Goal: Information Seeking & Learning: Learn about a topic

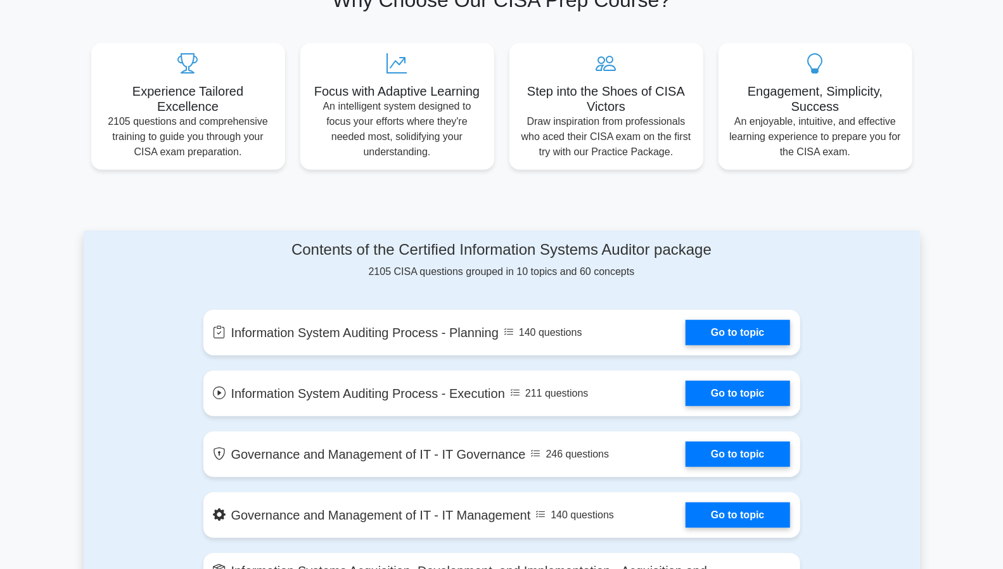
scroll to position [445, 0]
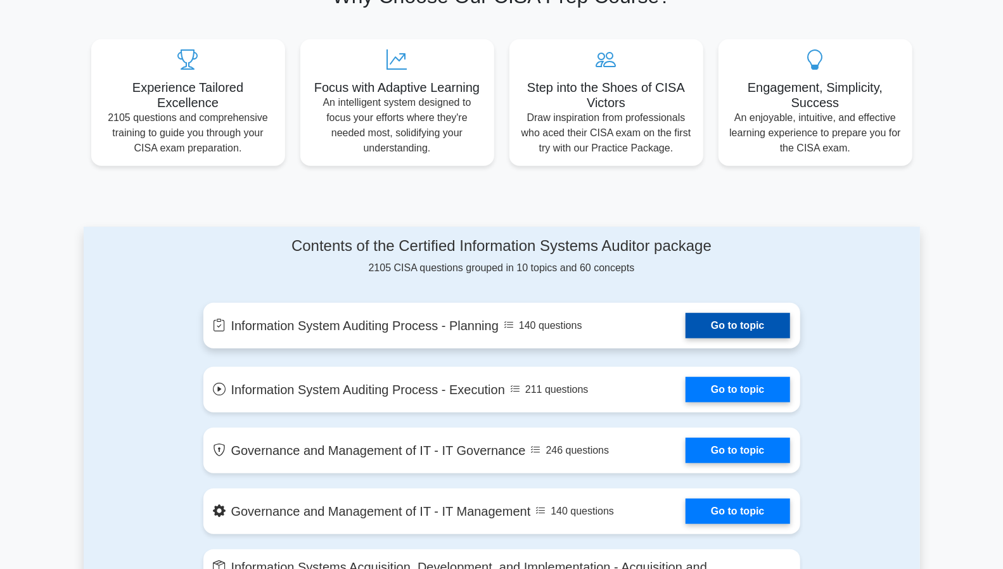
click at [686, 321] on link "Go to topic" at bounding box center [738, 325] width 104 height 25
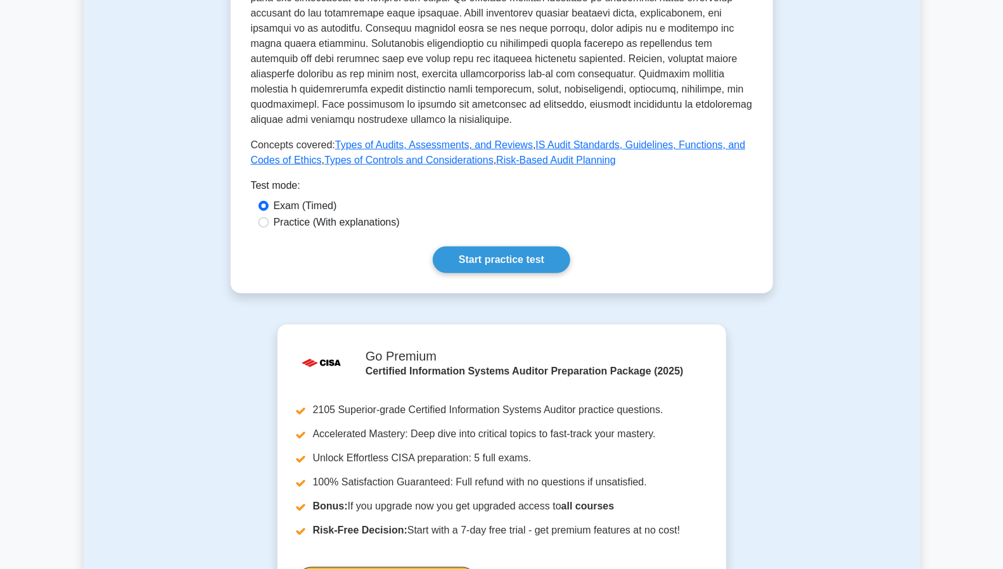
scroll to position [511, 0]
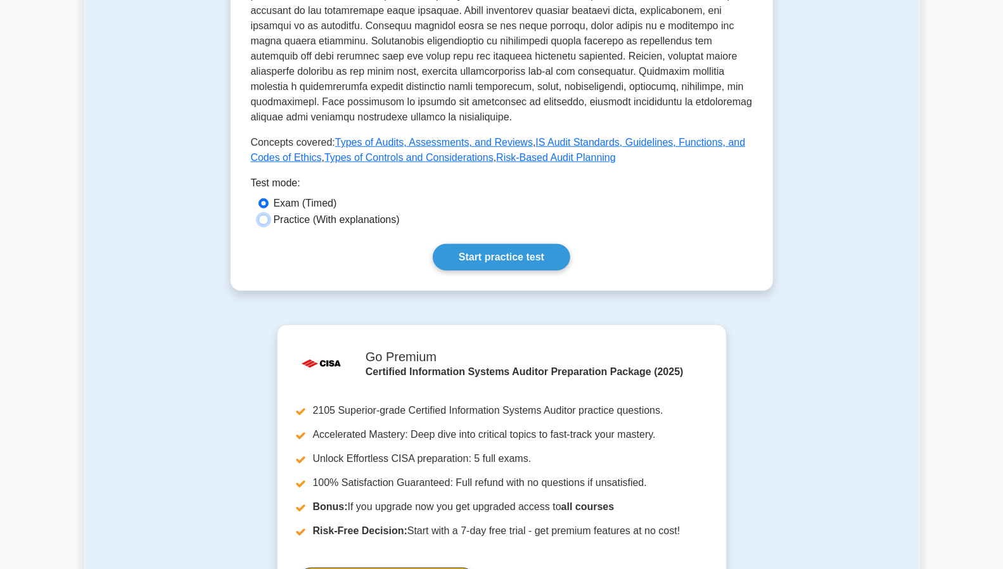
click at [264, 217] on input "Practice (With explanations)" at bounding box center [264, 220] width 10 height 10
radio input "true"
click at [470, 258] on link "Start practice test" at bounding box center [502, 257] width 138 height 27
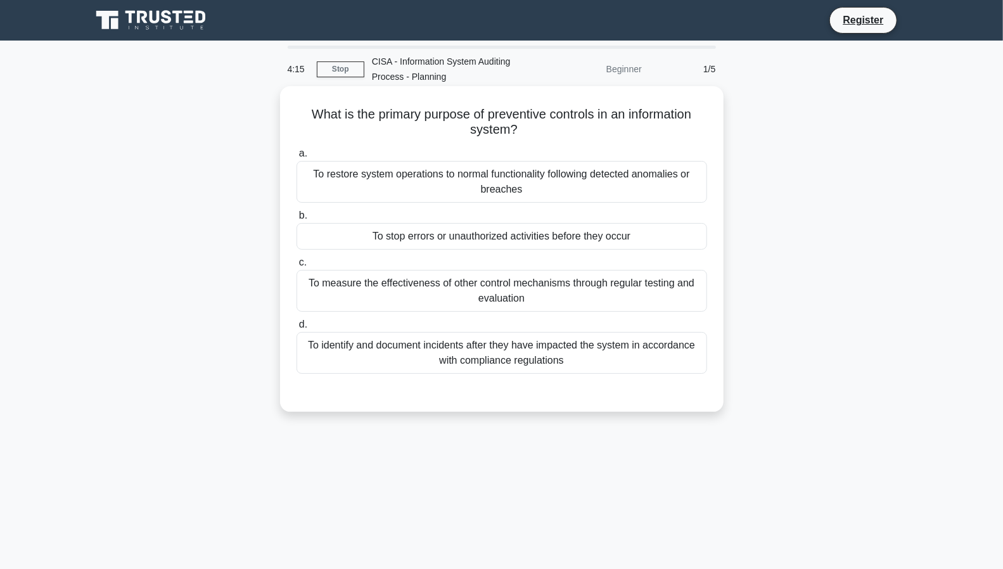
click at [461, 233] on div "To stop errors or unauthorized activities before they occur" at bounding box center [502, 236] width 411 height 27
click at [297, 220] on input "b. To stop errors or unauthorized activities before they occur" at bounding box center [297, 216] width 0 height 8
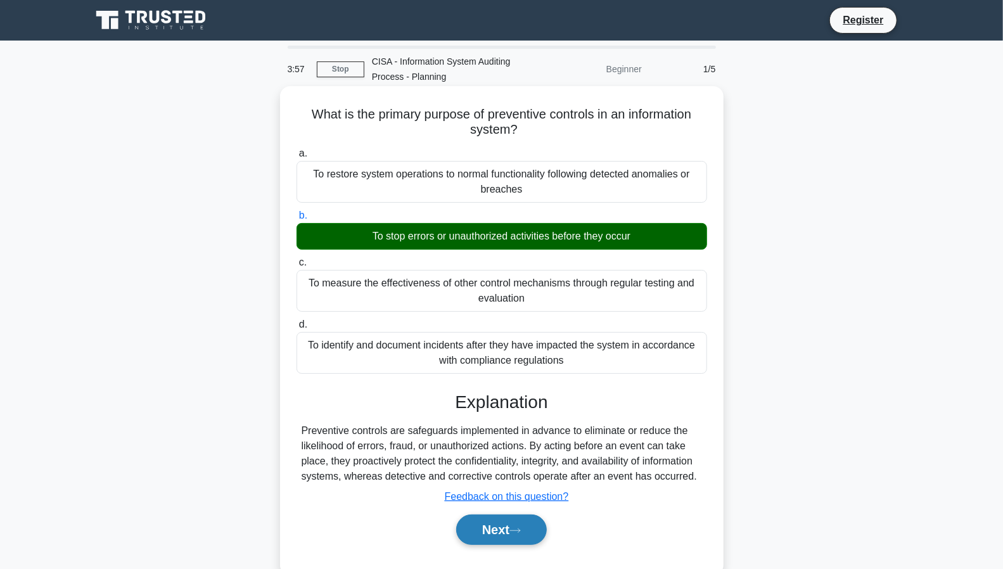
click at [483, 526] on button "Next" at bounding box center [501, 530] width 91 height 30
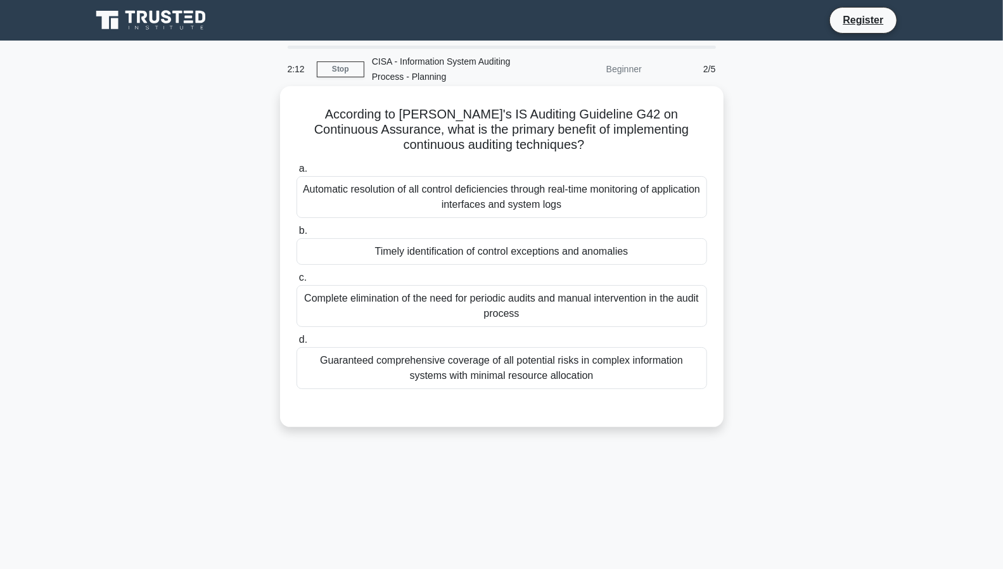
click at [473, 252] on div "Timely identification of control exceptions and anomalies" at bounding box center [502, 251] width 411 height 27
click at [297, 235] on input "b. Timely identification of control exceptions and anomalies" at bounding box center [297, 231] width 0 height 8
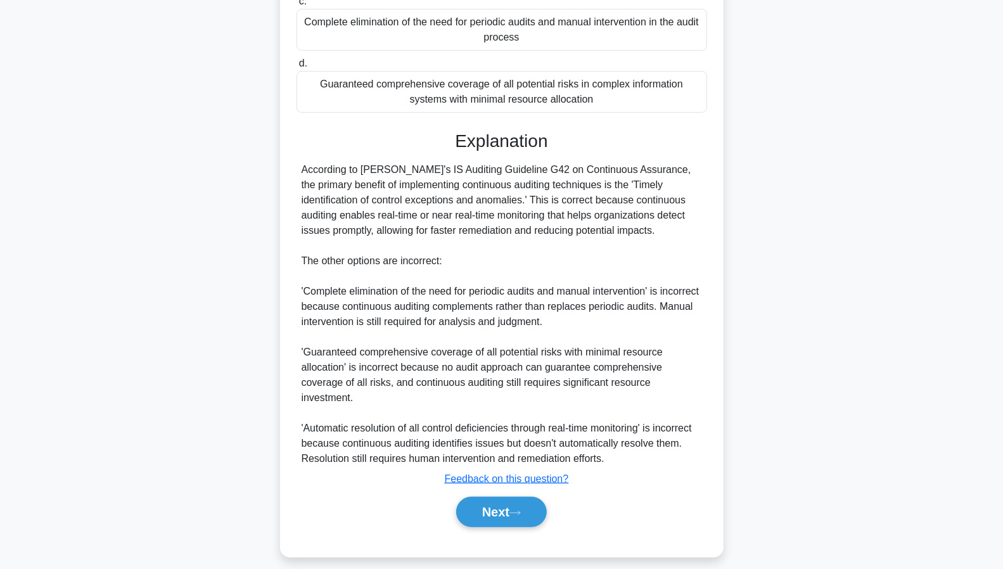
scroll to position [286, 0]
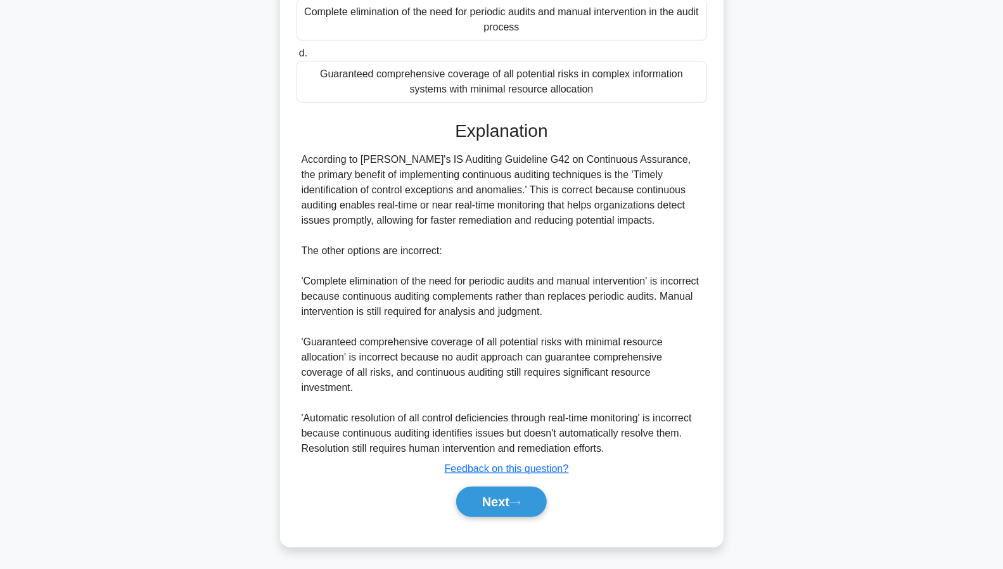
click at [467, 394] on div "According to ISACA's IS Auditing Guideline G42 on Continuous Assurance, the pri…" at bounding box center [502, 304] width 400 height 304
click at [499, 502] on button "Next" at bounding box center [501, 502] width 91 height 30
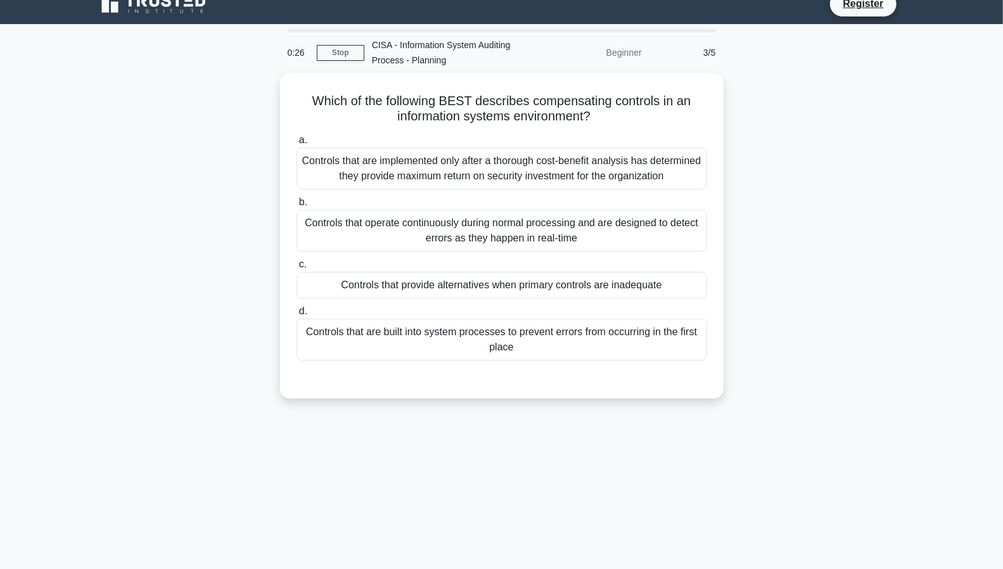
scroll to position [18, 0]
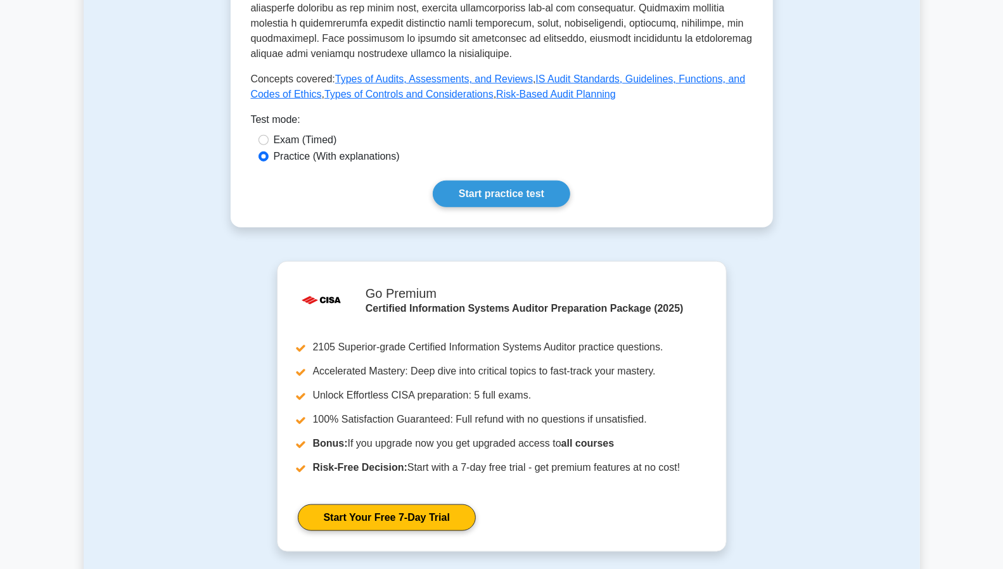
scroll to position [579, 0]
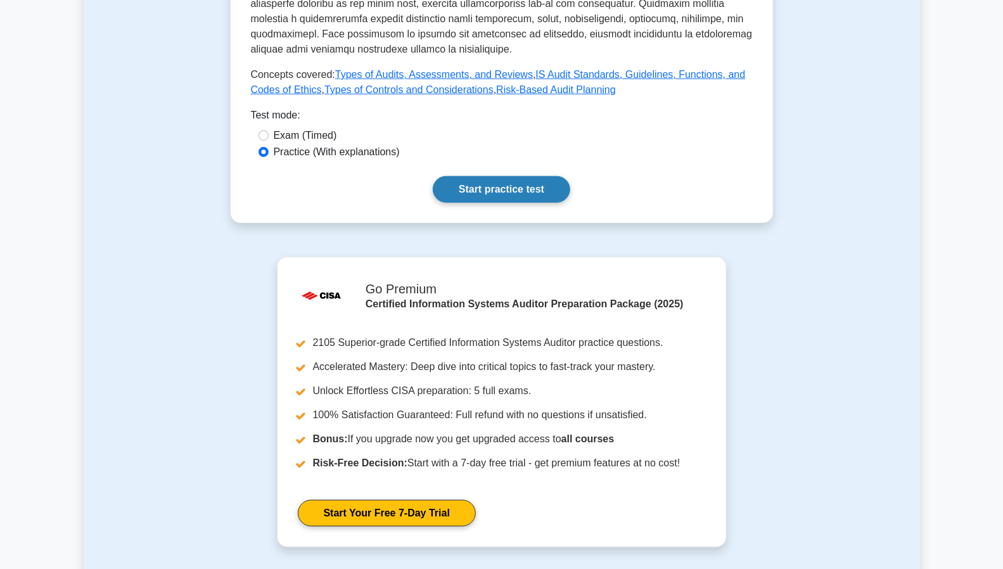
click at [469, 187] on link "Start practice test" at bounding box center [502, 189] width 138 height 27
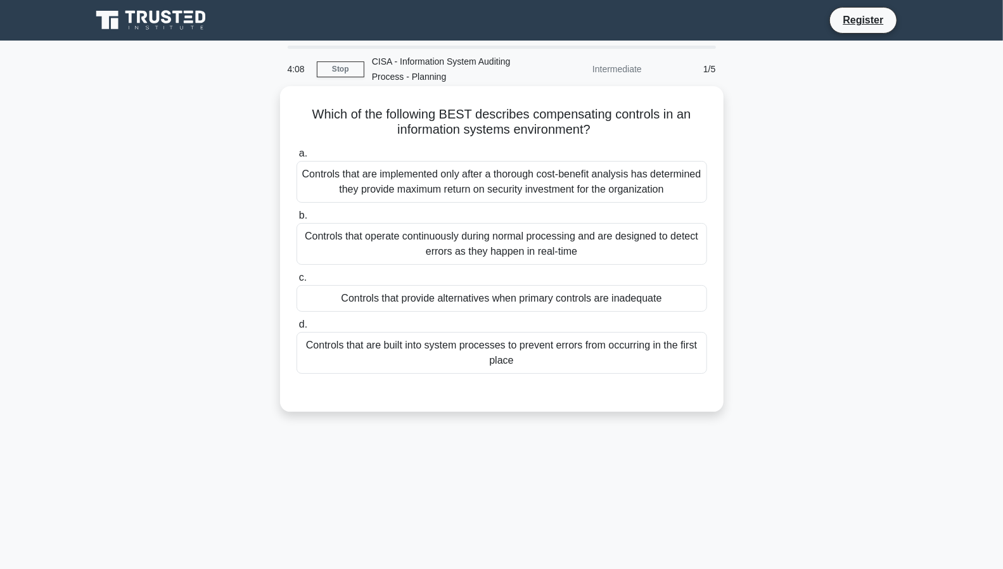
click at [483, 298] on div "Controls that provide alternatives when primary controls are inadequate" at bounding box center [502, 298] width 411 height 27
click at [297, 282] on input "c. Controls that provide alternatives when primary controls are inadequate" at bounding box center [297, 278] width 0 height 8
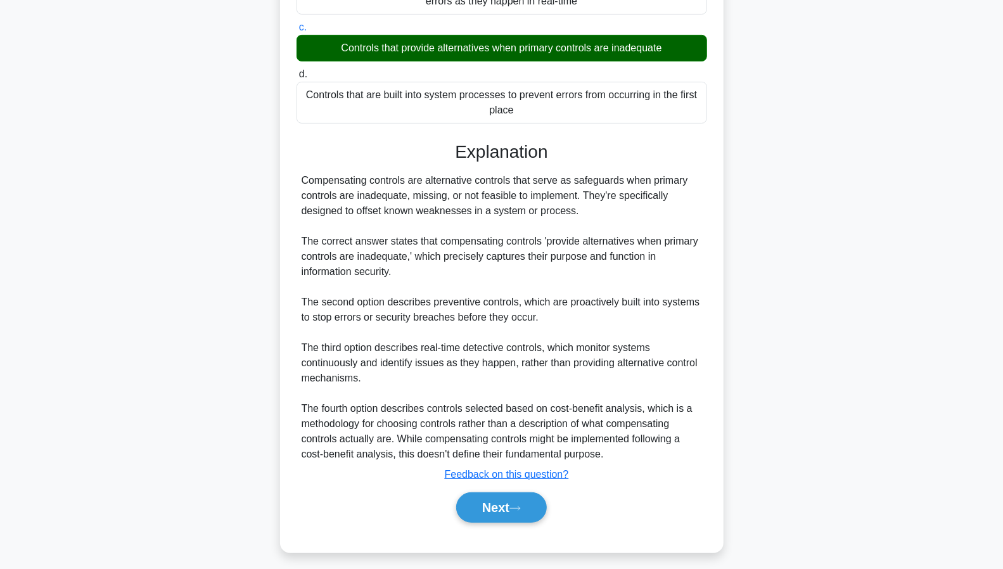
scroll to position [251, 0]
click at [505, 497] on button "Next" at bounding box center [501, 507] width 91 height 30
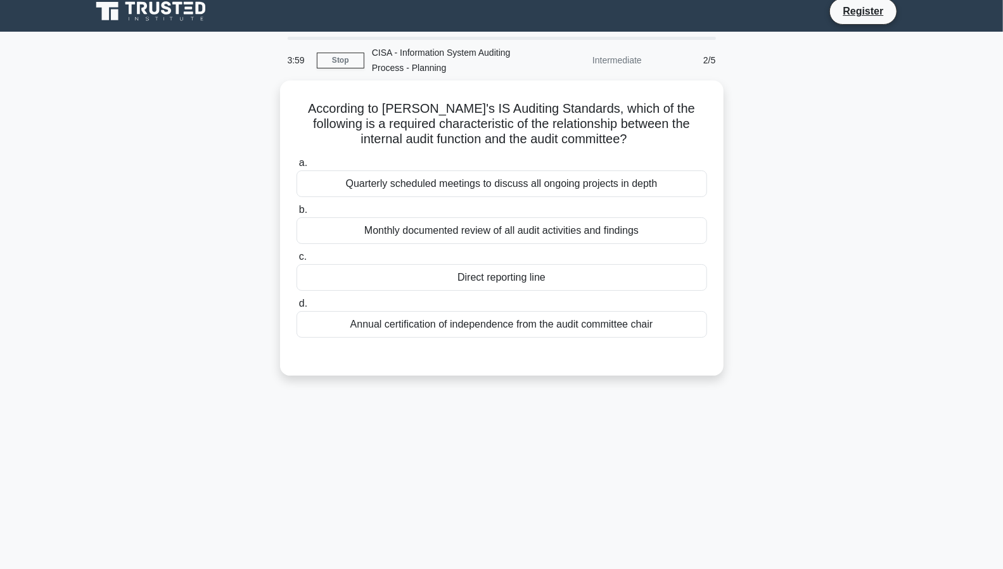
scroll to position [0, 0]
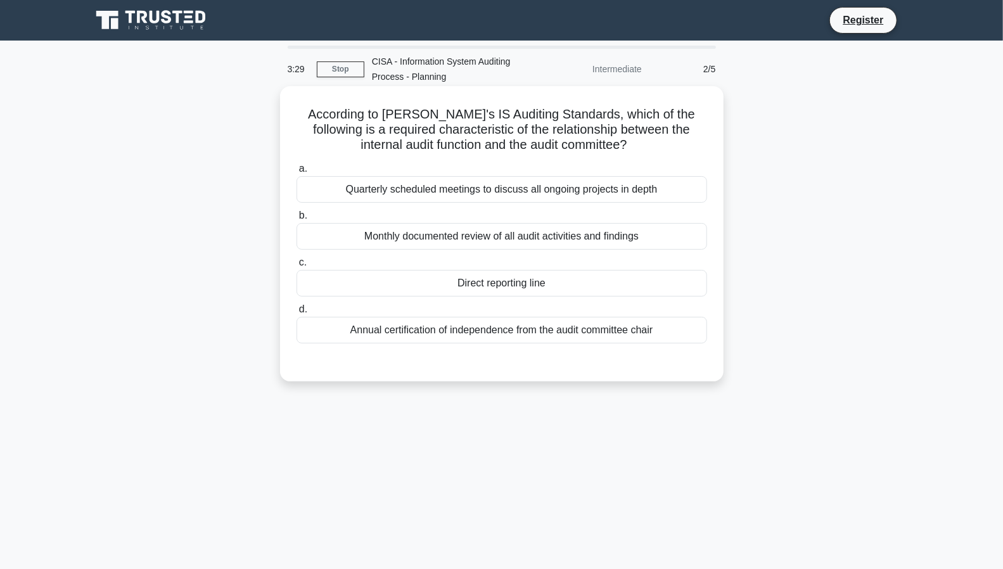
click at [511, 283] on div "Direct reporting line" at bounding box center [502, 283] width 411 height 27
click at [297, 267] on input "c. Direct reporting line" at bounding box center [297, 263] width 0 height 8
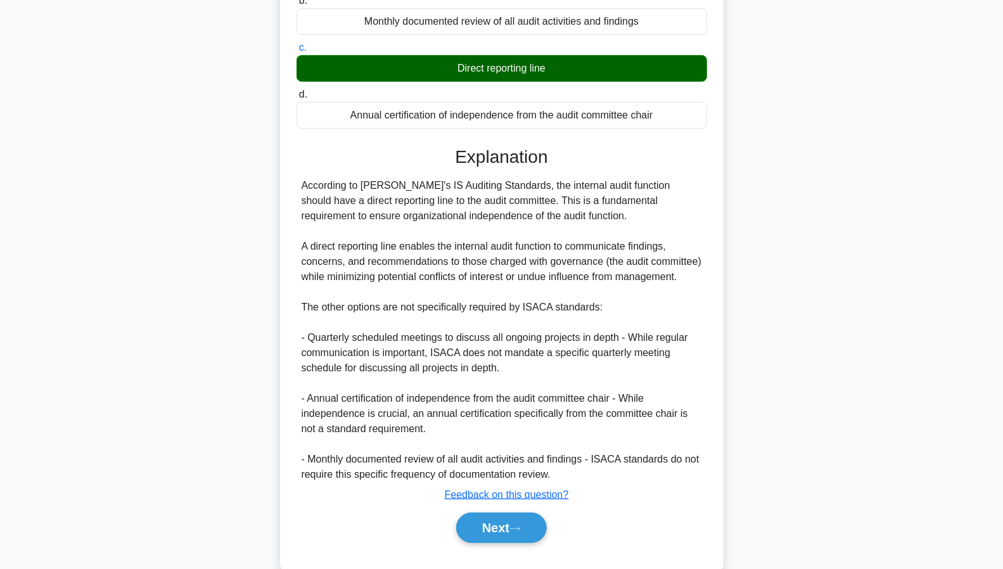
scroll to position [217, 0]
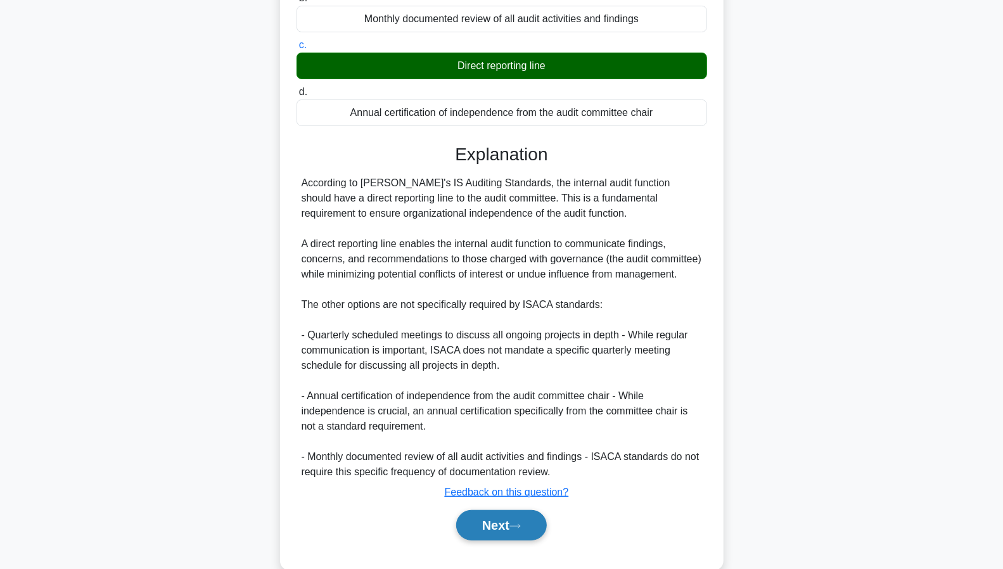
click at [513, 532] on button "Next" at bounding box center [501, 525] width 91 height 30
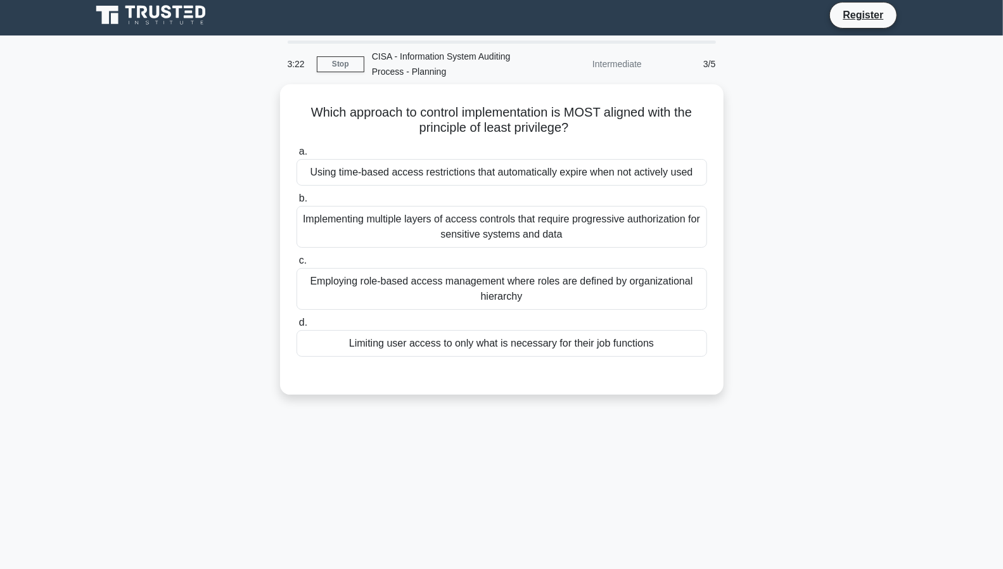
scroll to position [0, 0]
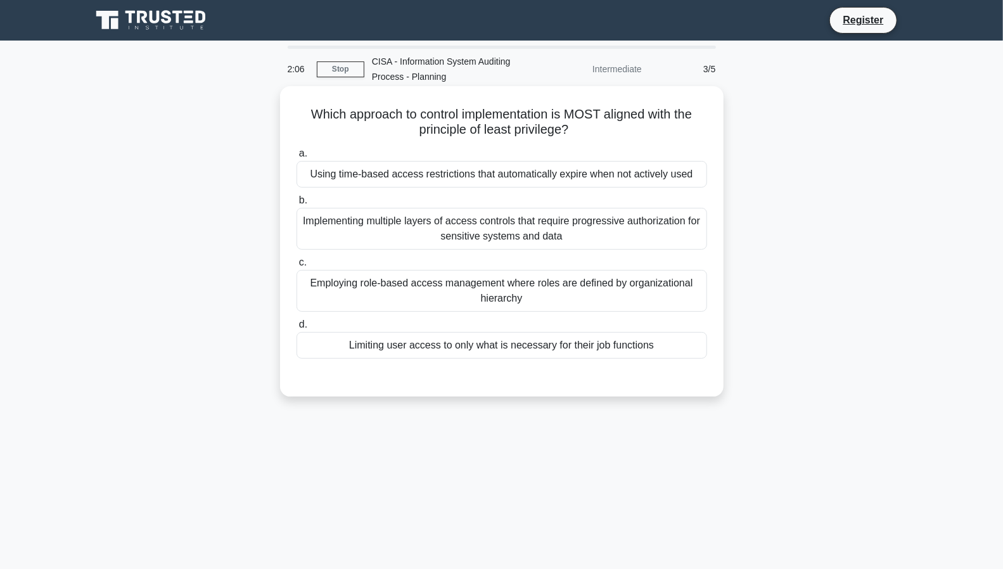
click at [509, 293] on div "Employing role-based access management where roles are defined by organizationa…" at bounding box center [502, 291] width 411 height 42
click at [297, 267] on input "c. Employing role-based access management where roles are defined by organizati…" at bounding box center [297, 263] width 0 height 8
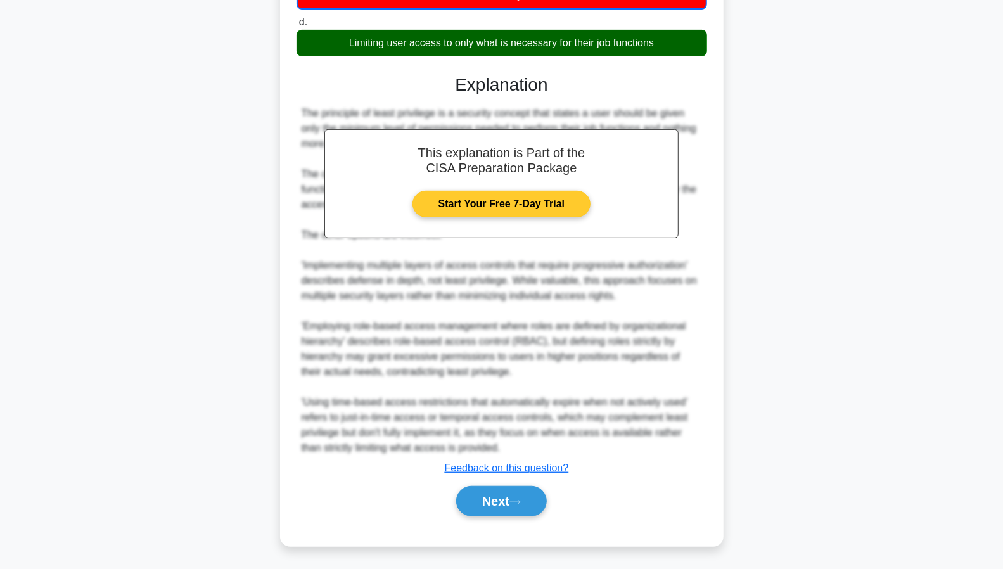
scroll to position [290, 0]
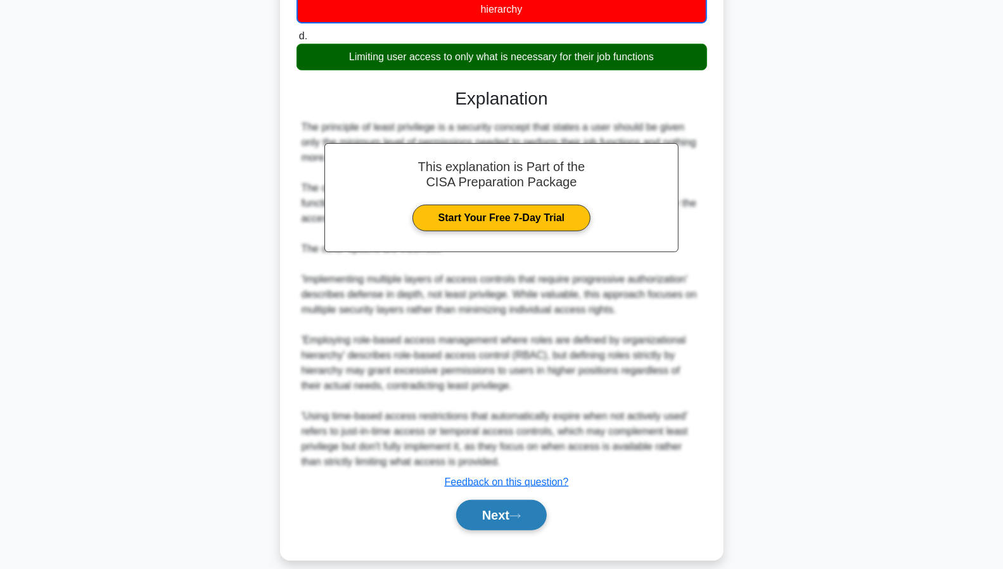
click at [510, 516] on button "Next" at bounding box center [501, 515] width 91 height 30
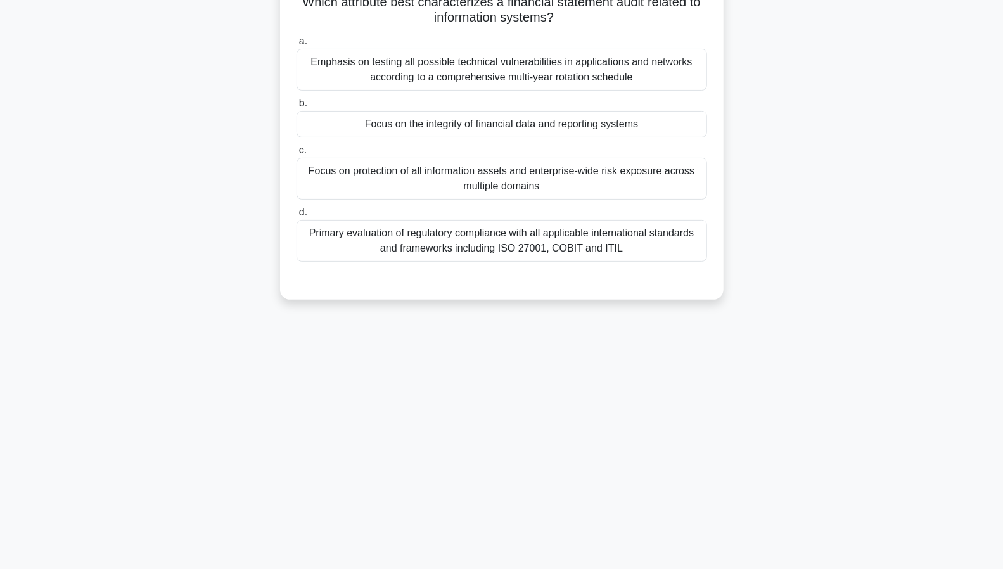
scroll to position [0, 0]
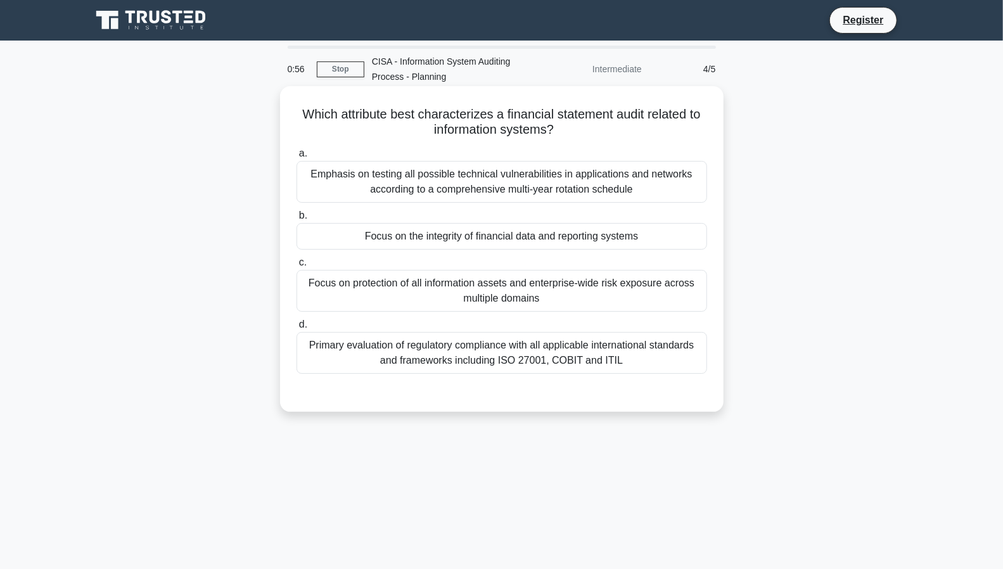
click at [526, 238] on div "Focus on the integrity of financial data and reporting systems" at bounding box center [502, 236] width 411 height 27
click at [297, 220] on input "b. Focus on the integrity of financial data and reporting systems" at bounding box center [297, 216] width 0 height 8
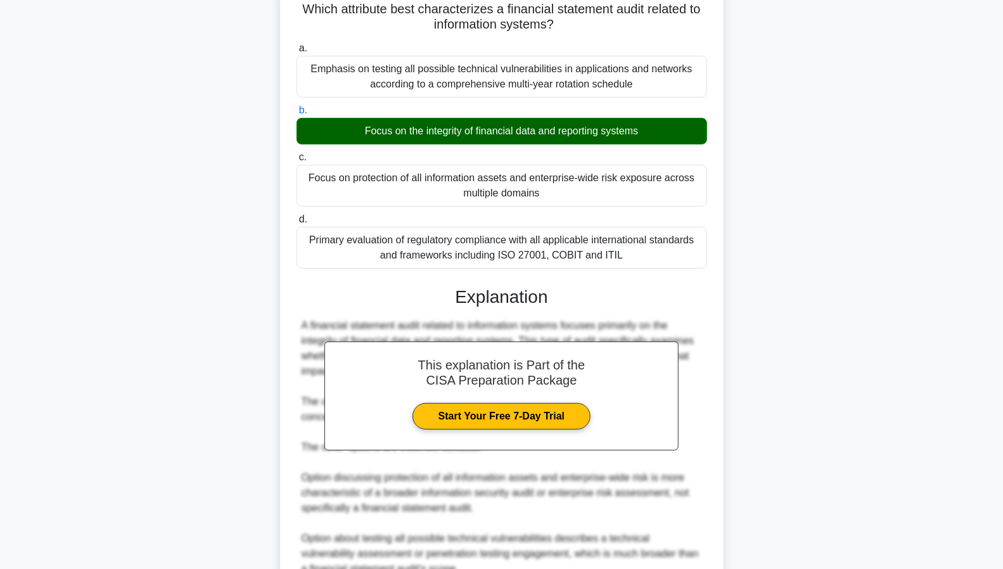
scroll to position [286, 0]
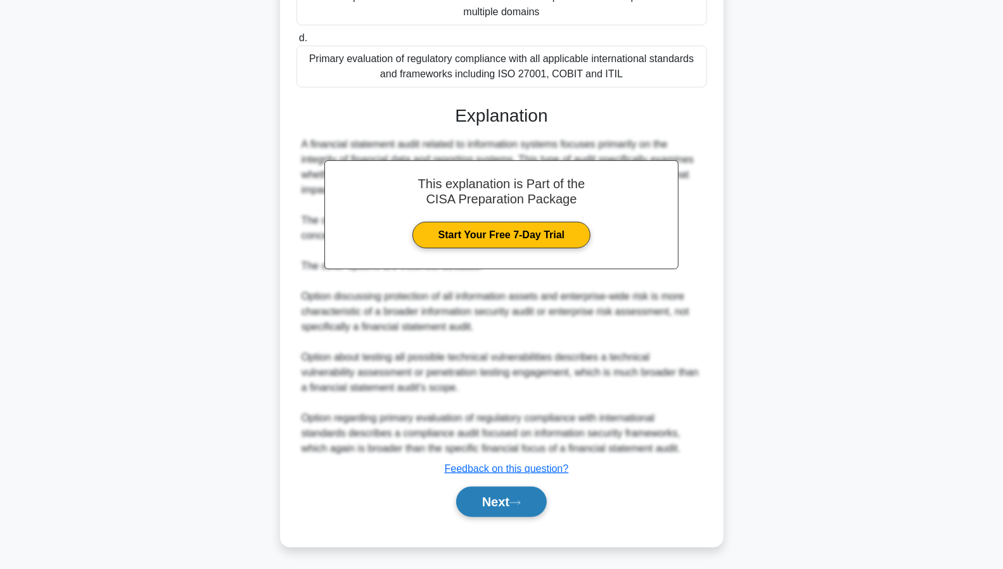
click at [490, 504] on button "Next" at bounding box center [501, 502] width 91 height 30
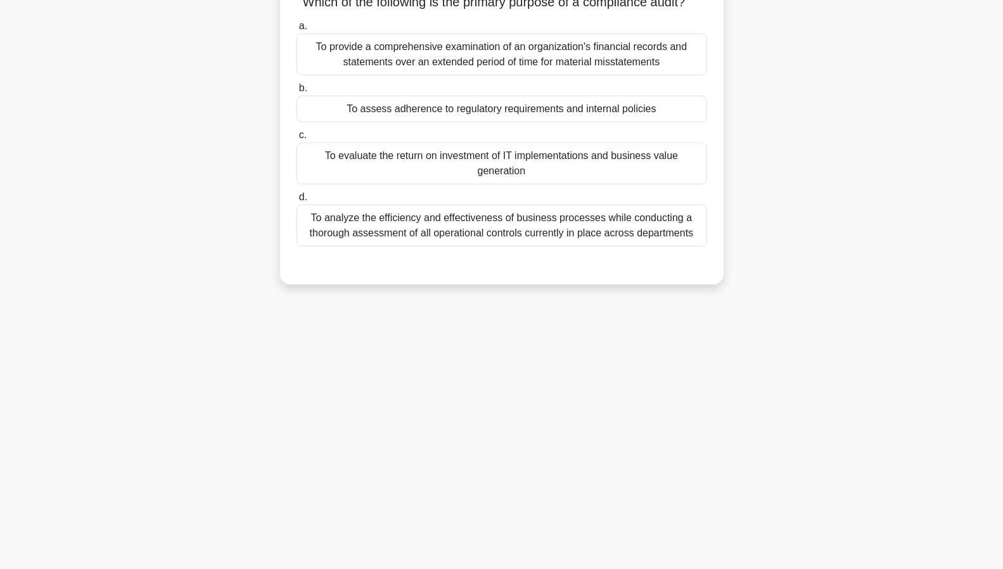
scroll to position [0, 0]
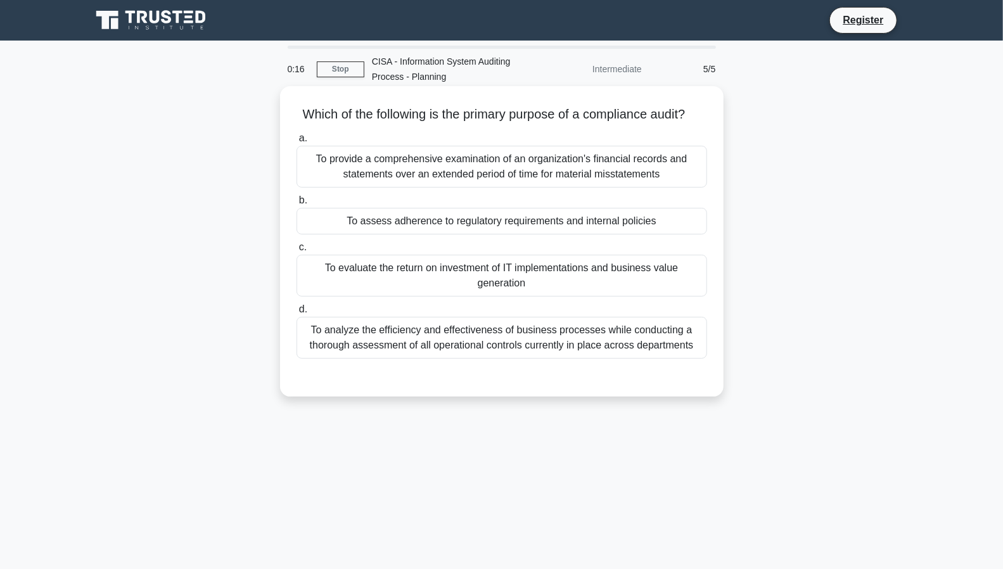
click at [547, 359] on div "To analyze the efficiency and effectiveness of business processes while conduct…" at bounding box center [502, 338] width 411 height 42
click at [297, 314] on input "d. To analyze the efficiency and effectiveness of business processes while cond…" at bounding box center [297, 309] width 0 height 8
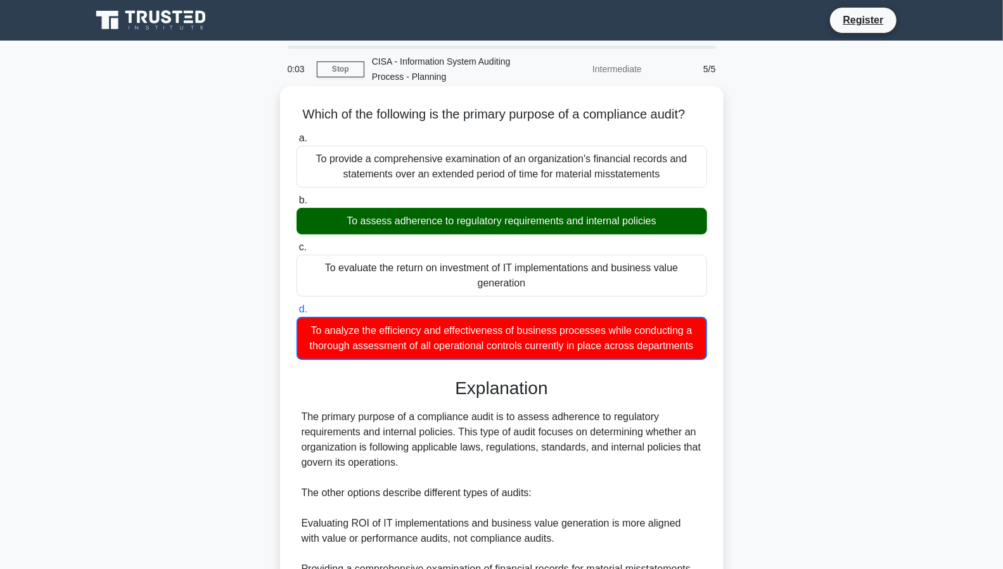
scroll to position [212, 0]
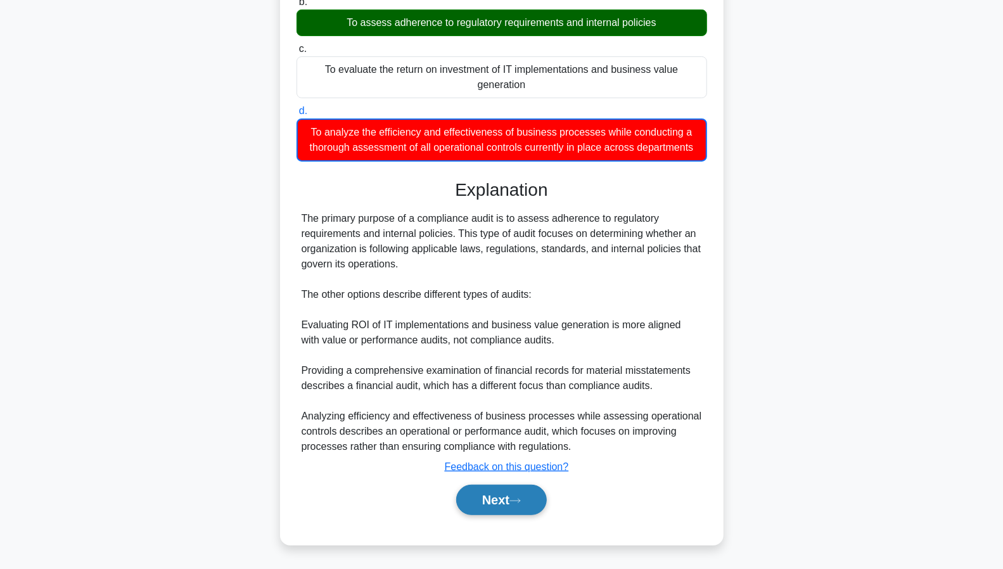
click at [506, 497] on button "Next" at bounding box center [501, 500] width 91 height 30
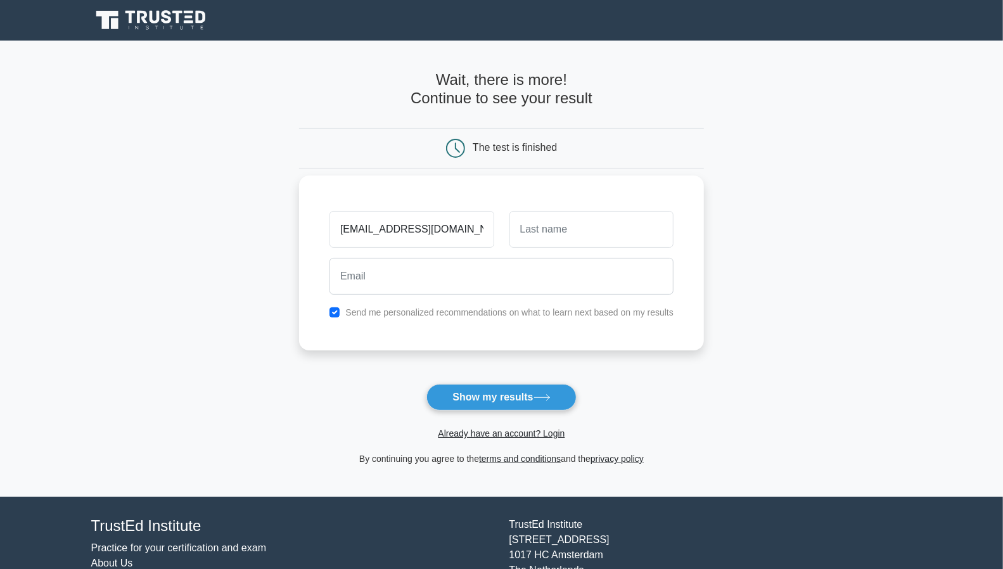
click at [384, 236] on input "Mbramay@yahoo.com" at bounding box center [411, 229] width 164 height 37
drag, startPoint x: 442, startPoint y: 235, endPoint x: 332, endPoint y: 236, distance: 110.3
click at [332, 236] on input "Mbramay@yahoo.com" at bounding box center [411, 229] width 164 height 37
type input "Mj"
type input "Ramay"
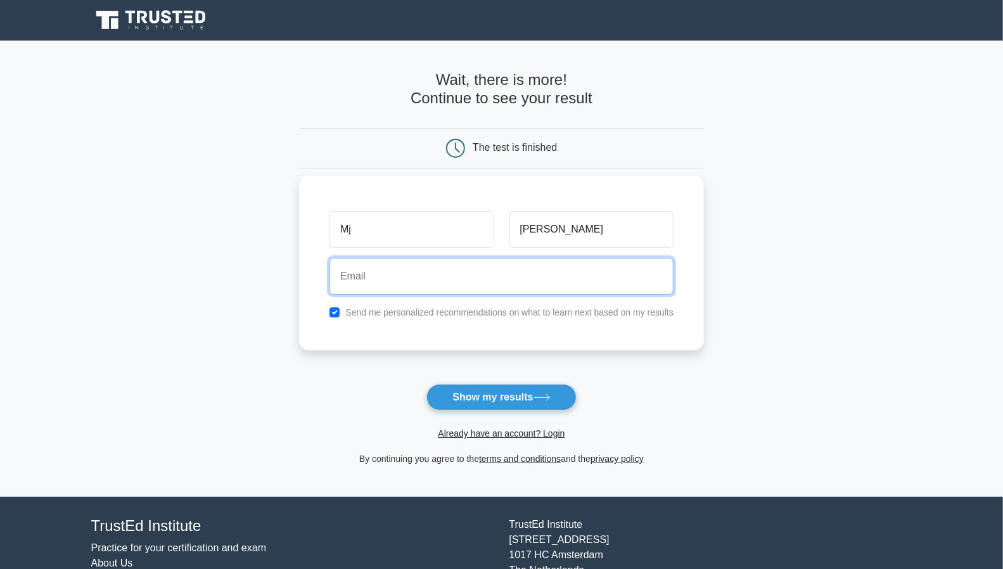
click at [357, 274] on input "email" at bounding box center [501, 276] width 344 height 37
type input "majidr2079@gmail.com"
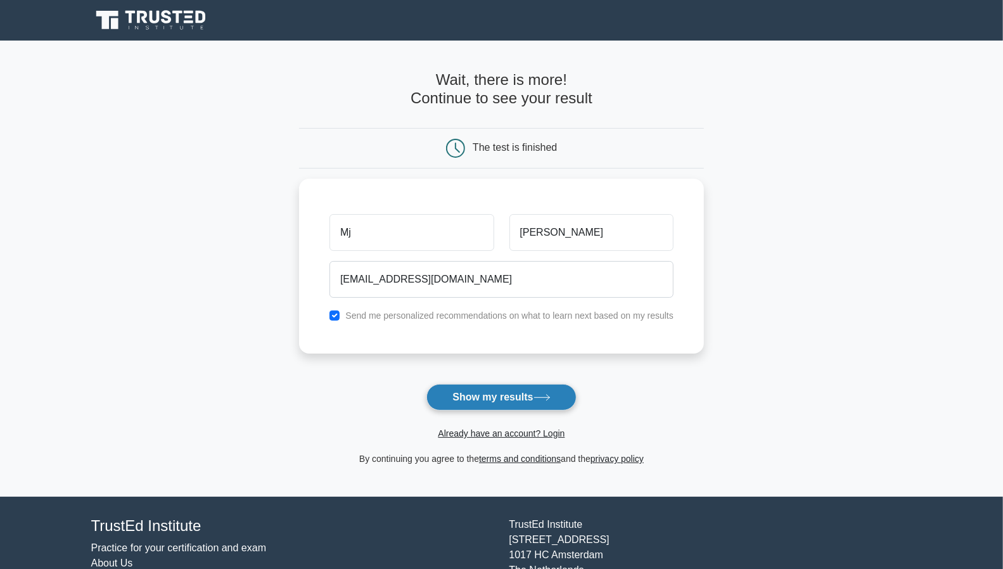
click at [480, 388] on button "Show my results" at bounding box center [501, 397] width 150 height 27
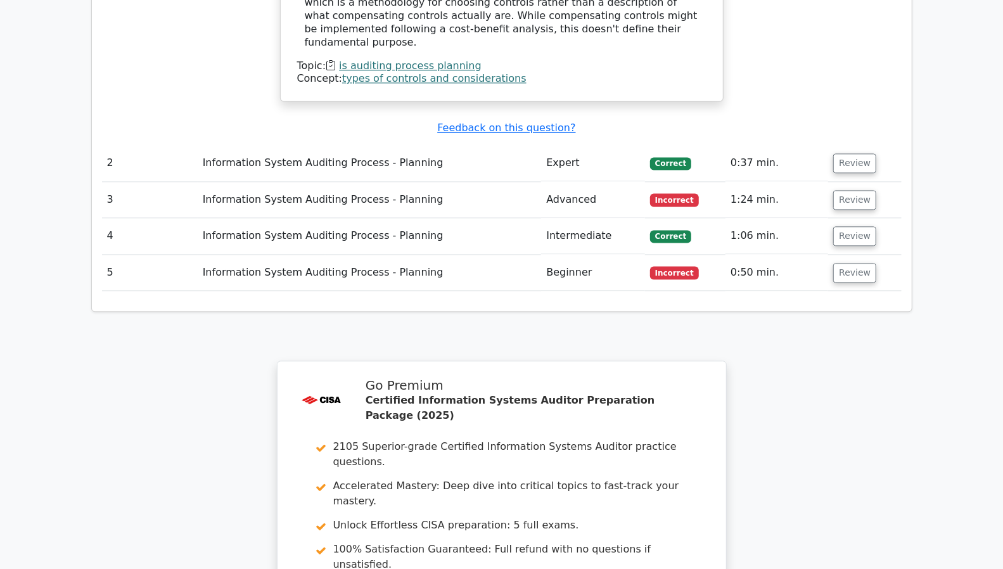
scroll to position [1835, 0]
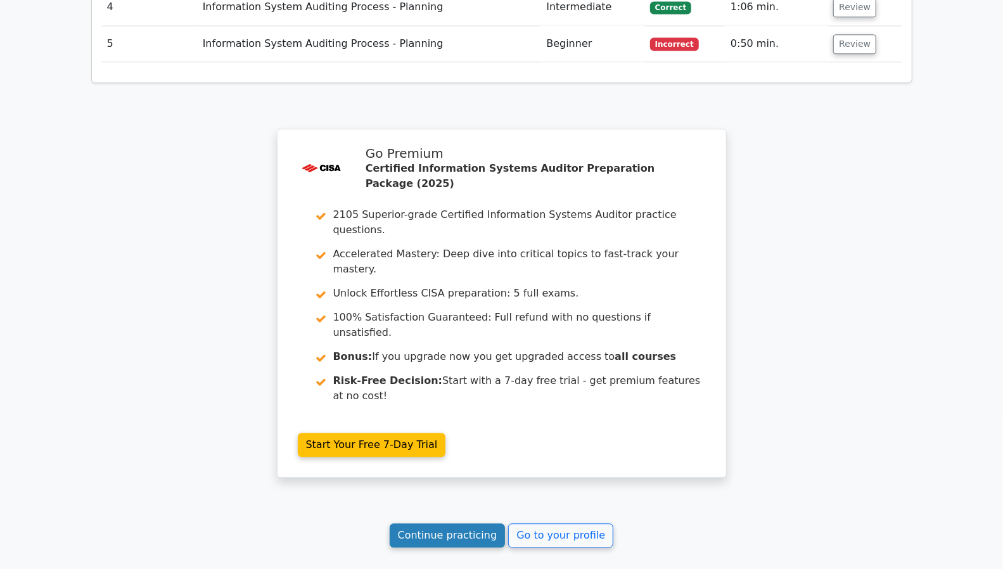
click at [442, 523] on link "Continue practicing" at bounding box center [448, 535] width 116 height 24
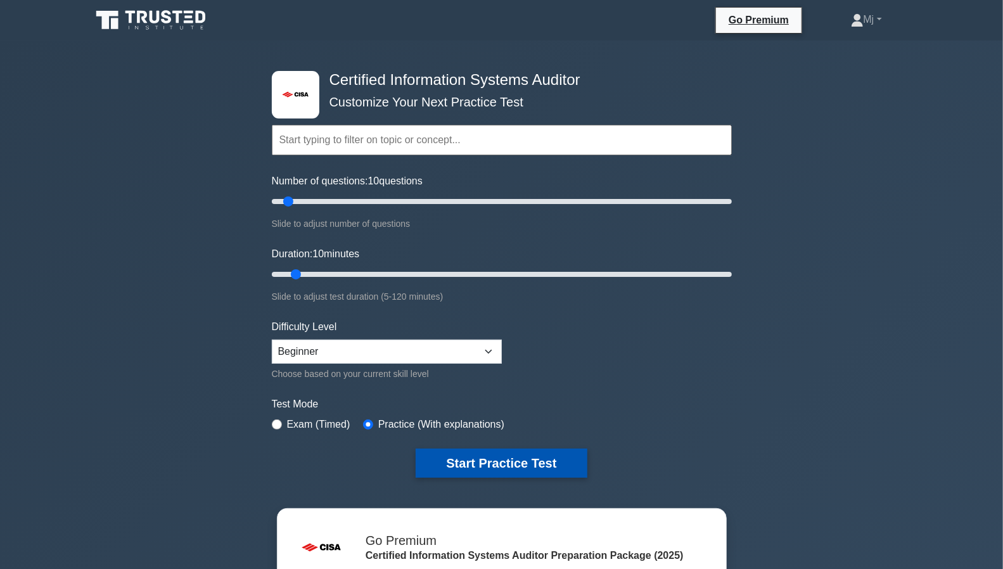
click at [489, 453] on button "Start Practice Test" at bounding box center [501, 463] width 171 height 29
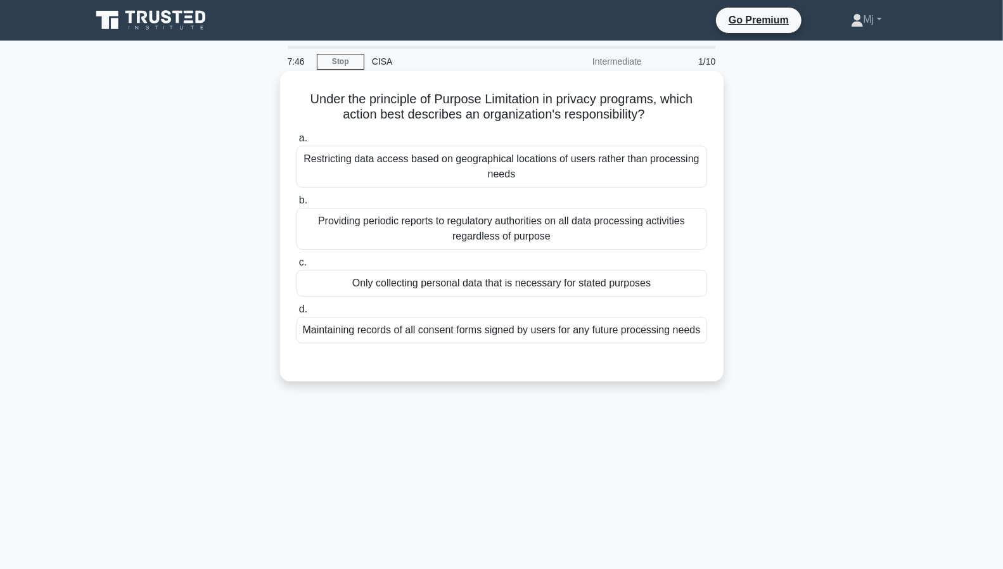
click at [509, 231] on div "Providing periodic reports to regulatory authorities on all data processing act…" at bounding box center [502, 229] width 411 height 42
click at [297, 205] on input "b. Providing periodic reports to regulatory authorities on all data processing …" at bounding box center [297, 200] width 0 height 8
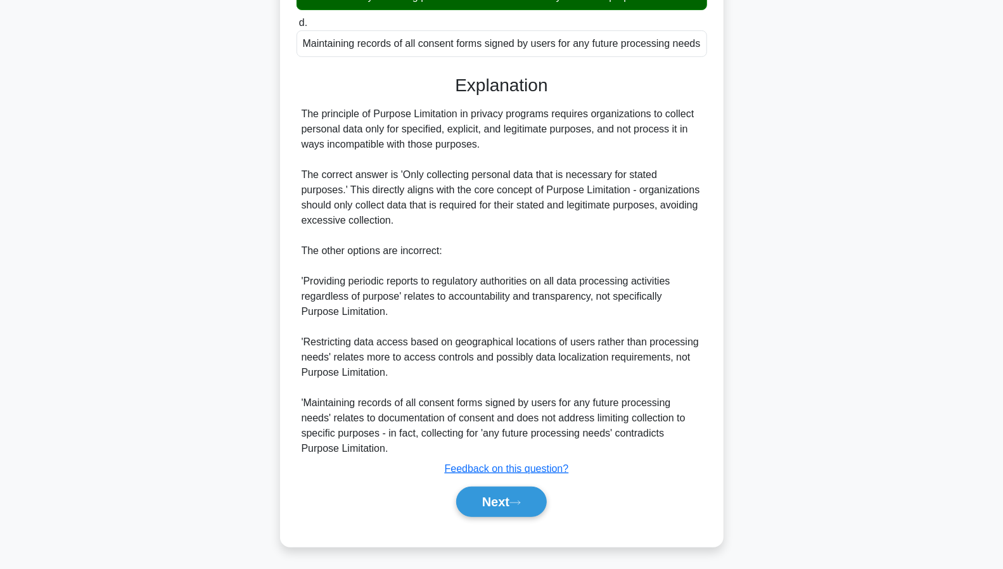
scroll to position [288, 0]
click at [503, 508] on button "Next" at bounding box center [501, 501] width 91 height 30
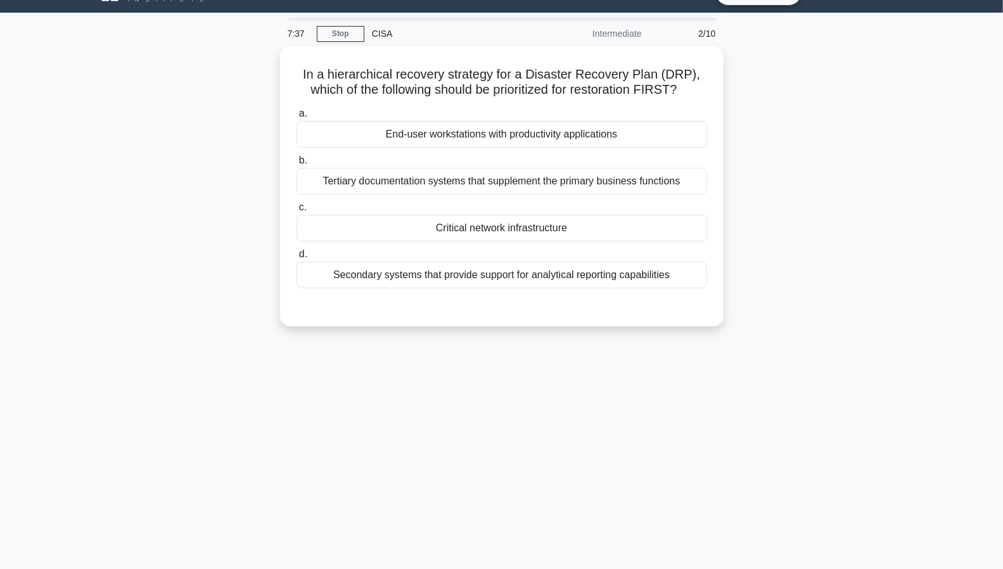
scroll to position [0, 0]
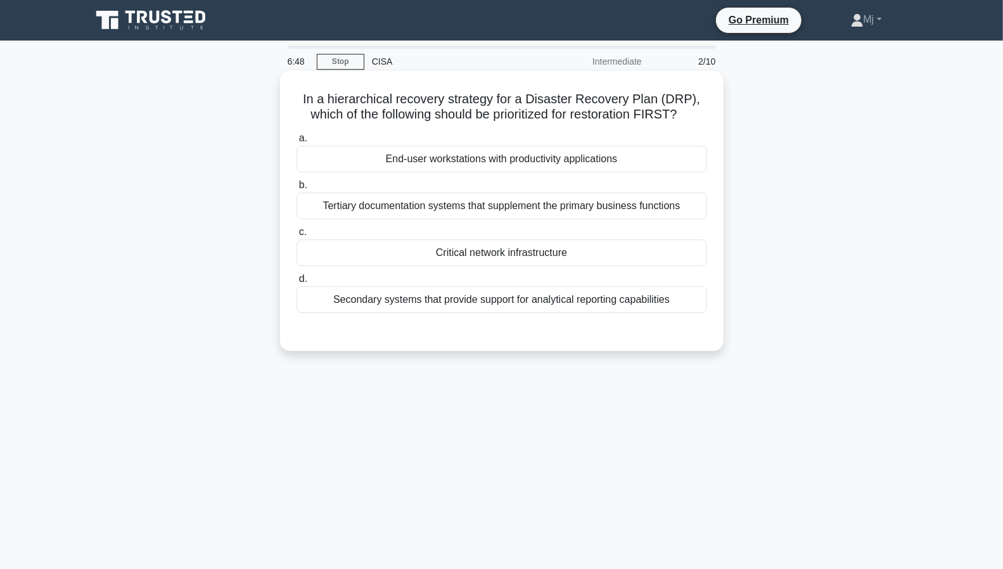
click at [490, 252] on div "Critical network infrastructure" at bounding box center [502, 253] width 411 height 27
click at [297, 236] on input "c. Critical network infrastructure" at bounding box center [297, 232] width 0 height 8
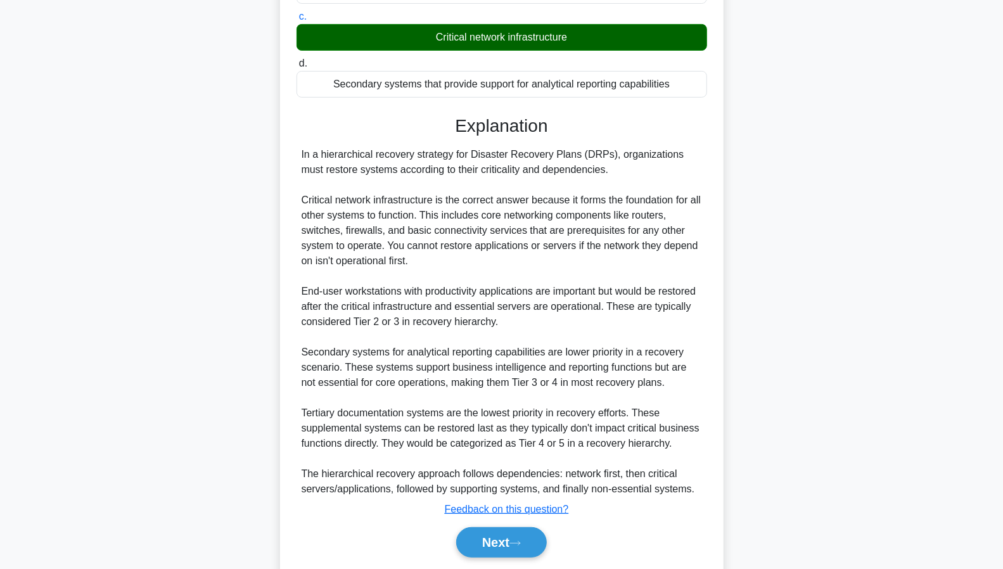
scroll to position [256, 0]
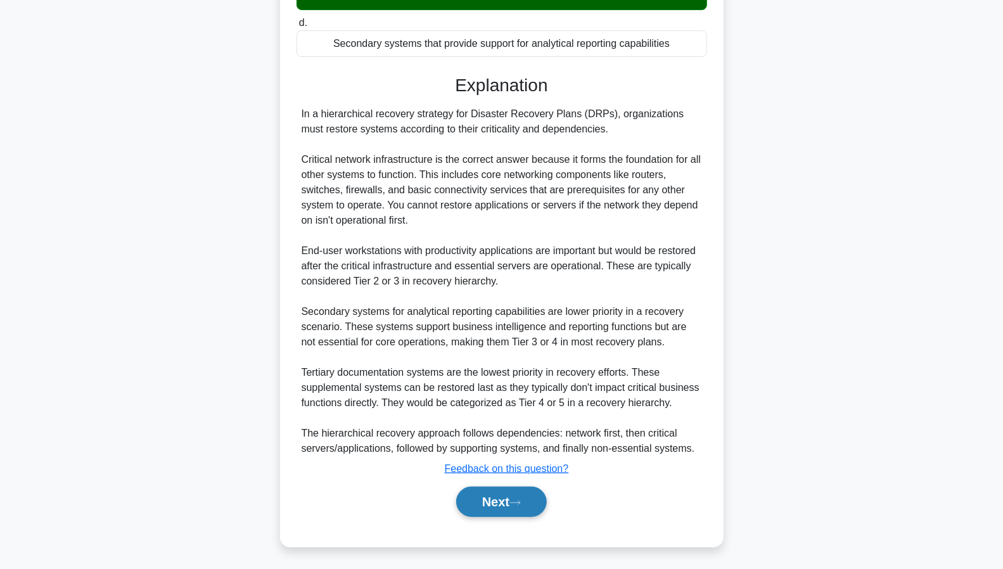
click at [501, 492] on button "Next" at bounding box center [501, 502] width 91 height 30
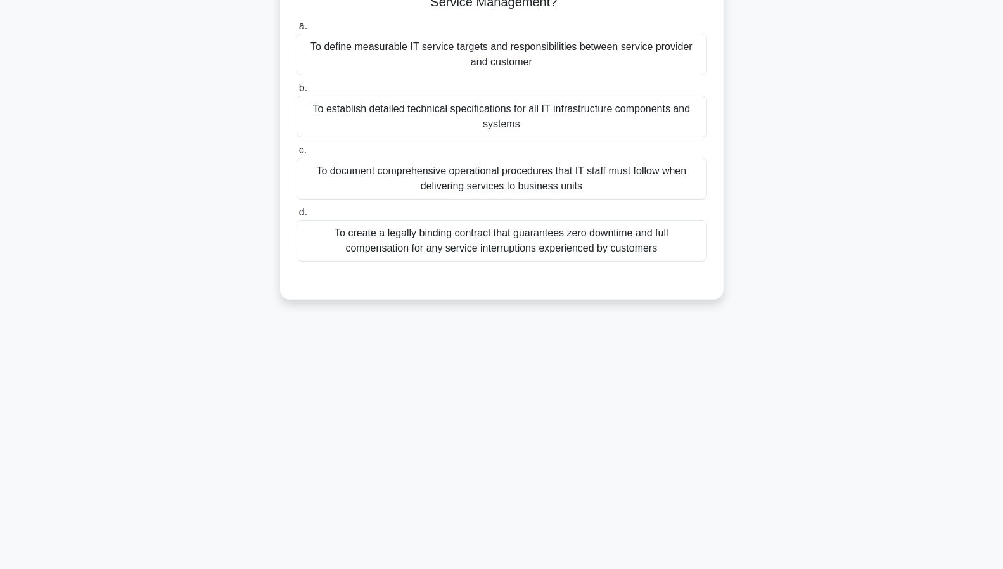
scroll to position [0, 0]
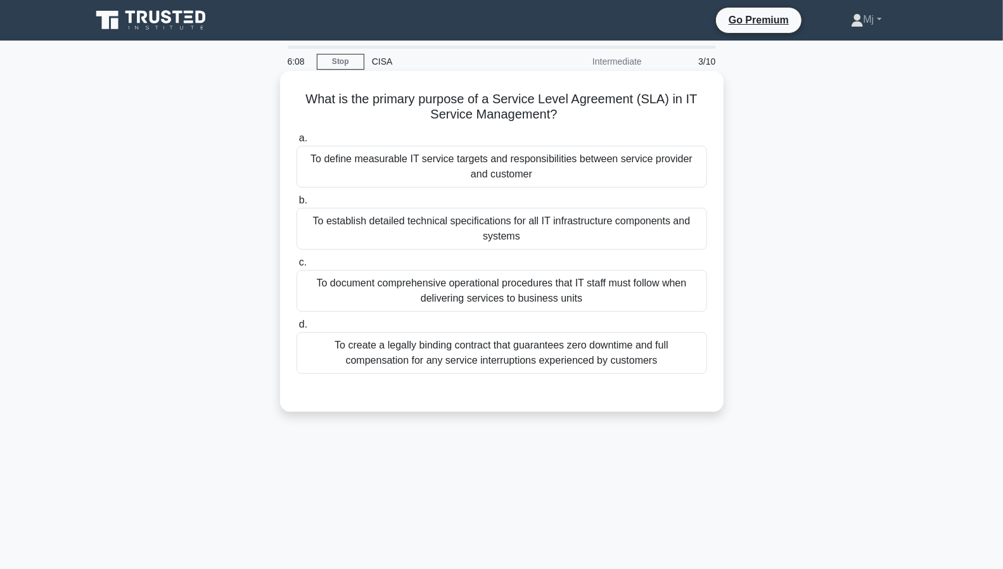
click at [476, 353] on div "To create a legally binding contract that guarantees zero downtime and full com…" at bounding box center [502, 353] width 411 height 42
click at [297, 329] on input "d. To create a legally binding contract that guarantees zero downtime and full …" at bounding box center [297, 325] width 0 height 8
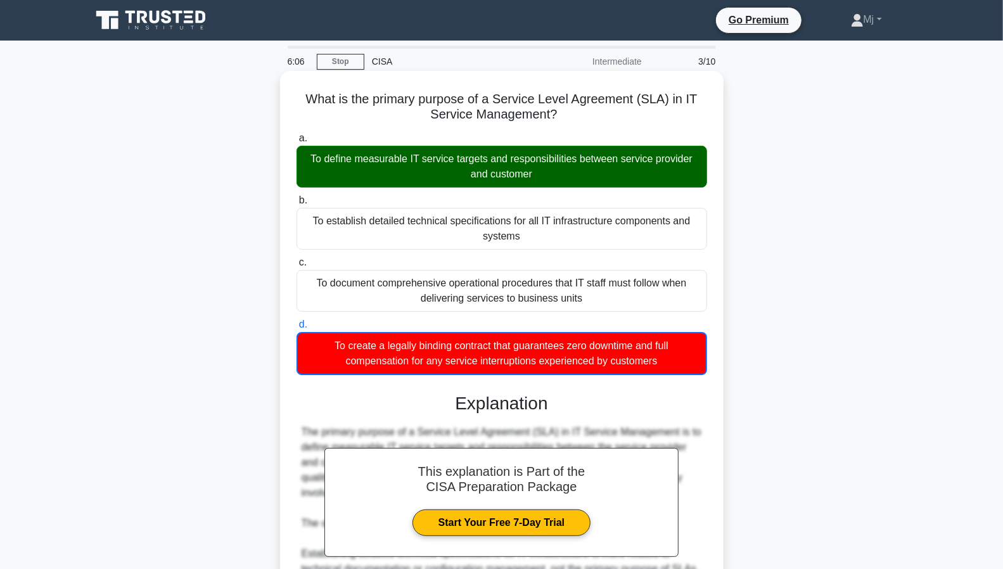
scroll to position [227, 0]
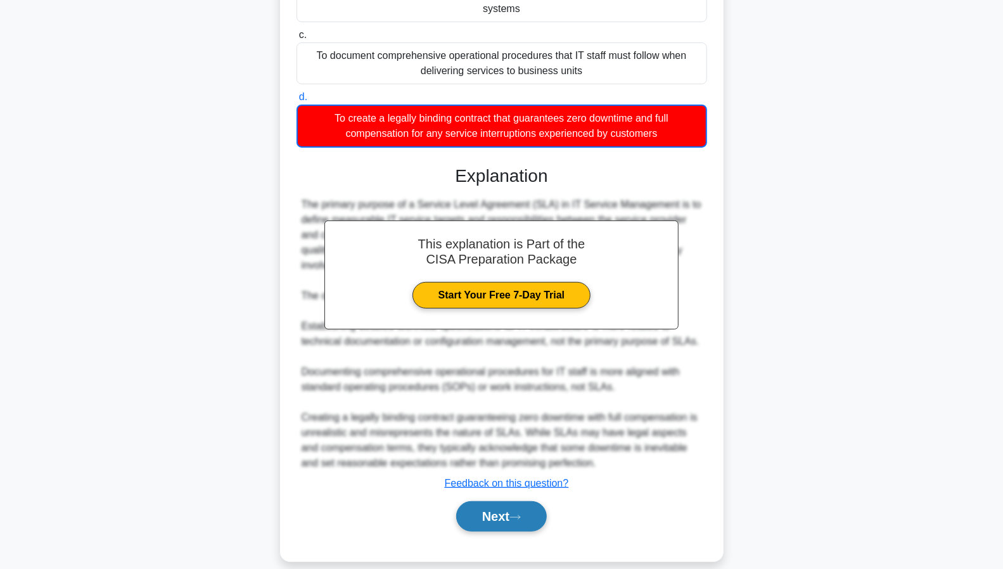
click at [504, 501] on button "Next" at bounding box center [501, 516] width 91 height 30
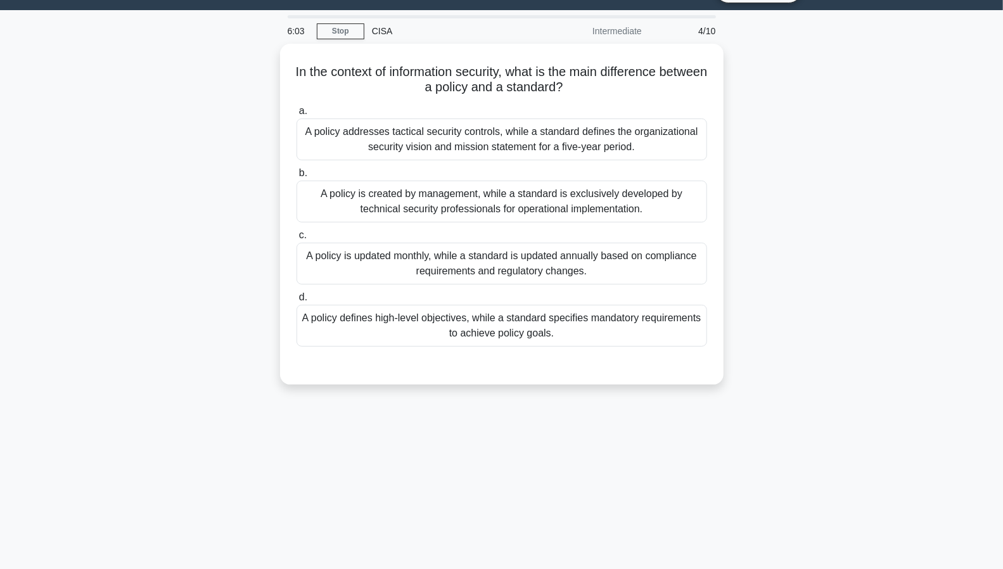
scroll to position [0, 0]
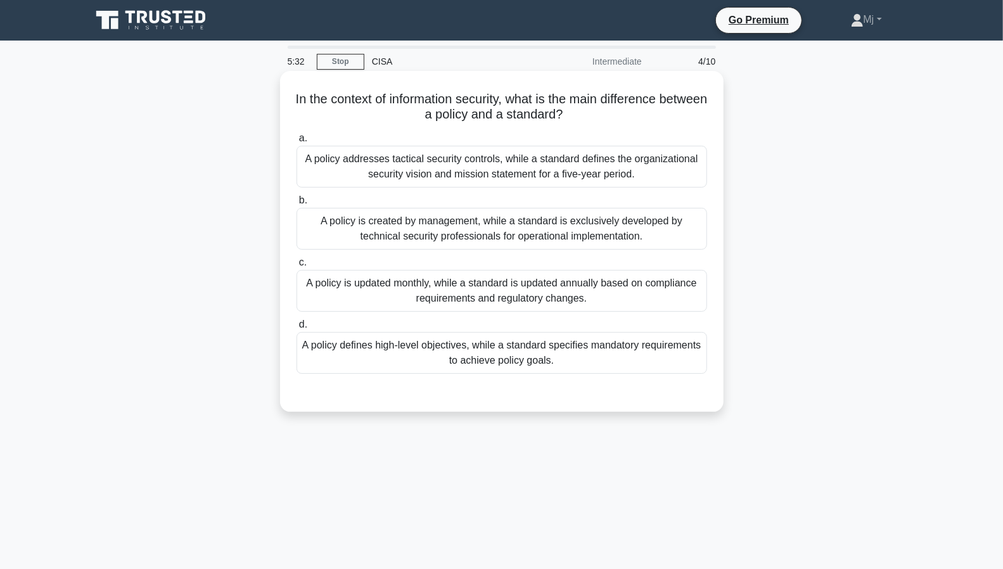
click at [508, 353] on div "A policy defines high-level objectives, while a standard specifies mandatory re…" at bounding box center [502, 353] width 411 height 42
click at [297, 329] on input "d. A policy defines high-level objectives, while a standard specifies mandatory…" at bounding box center [297, 325] width 0 height 8
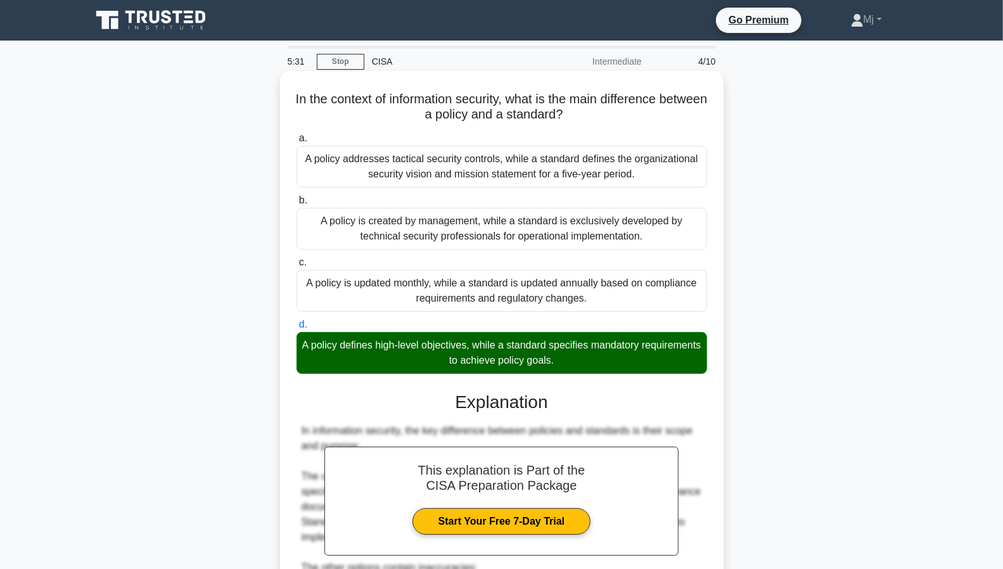
scroll to position [302, 0]
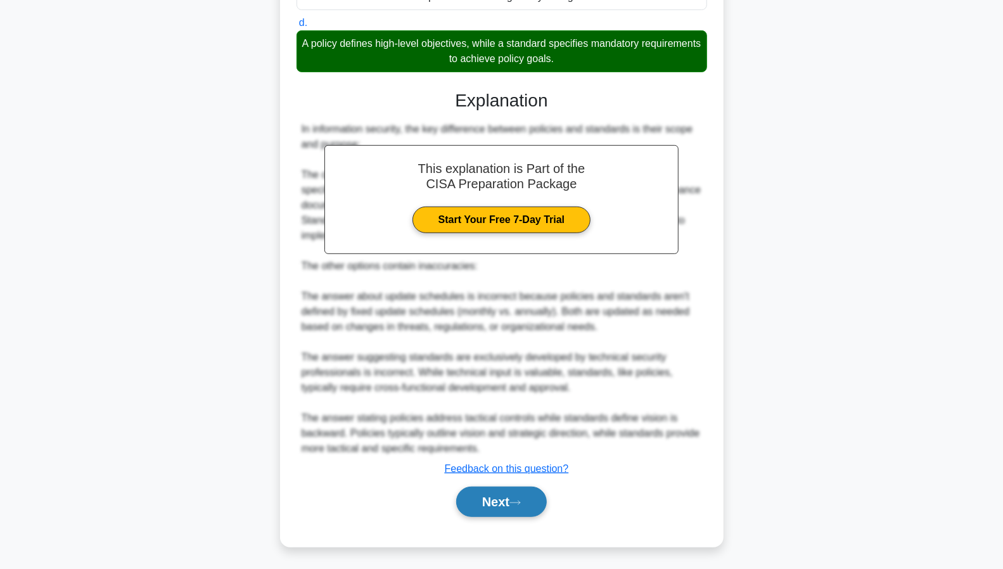
click at [492, 506] on button "Next" at bounding box center [501, 502] width 91 height 30
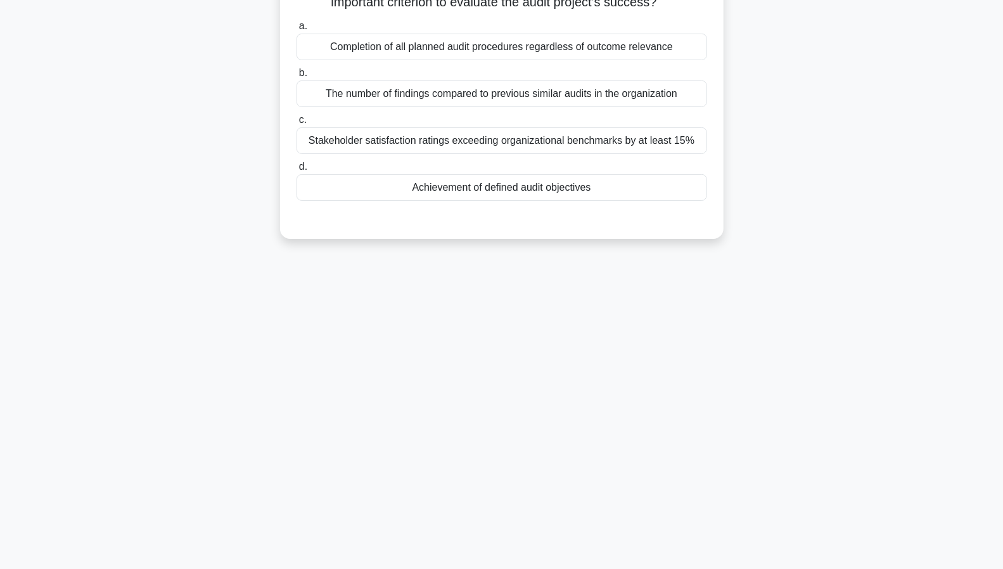
scroll to position [0, 0]
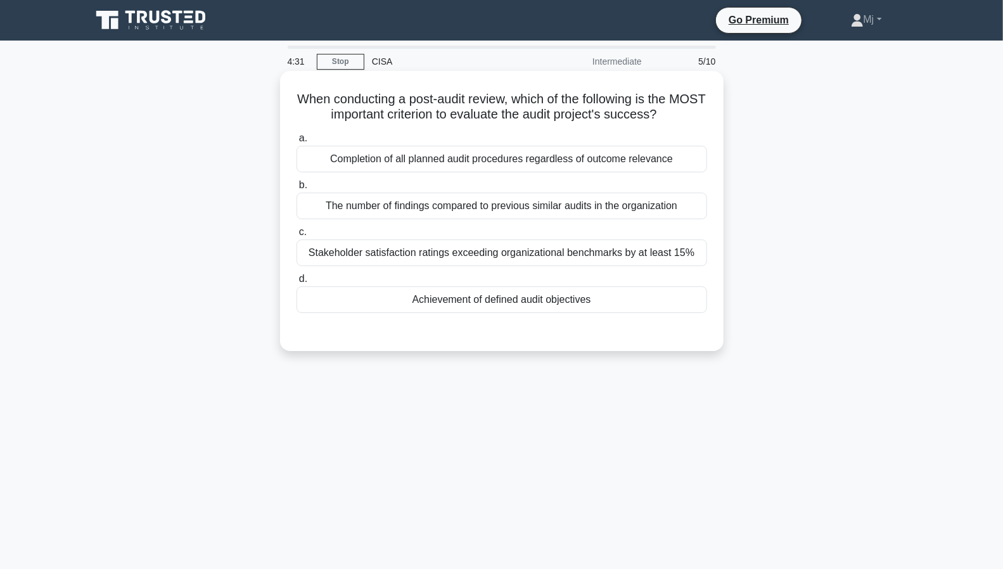
click at [515, 300] on div "Achievement of defined audit objectives" at bounding box center [502, 299] width 411 height 27
click at [297, 283] on input "d. Achievement of defined audit objectives" at bounding box center [297, 279] width 0 height 8
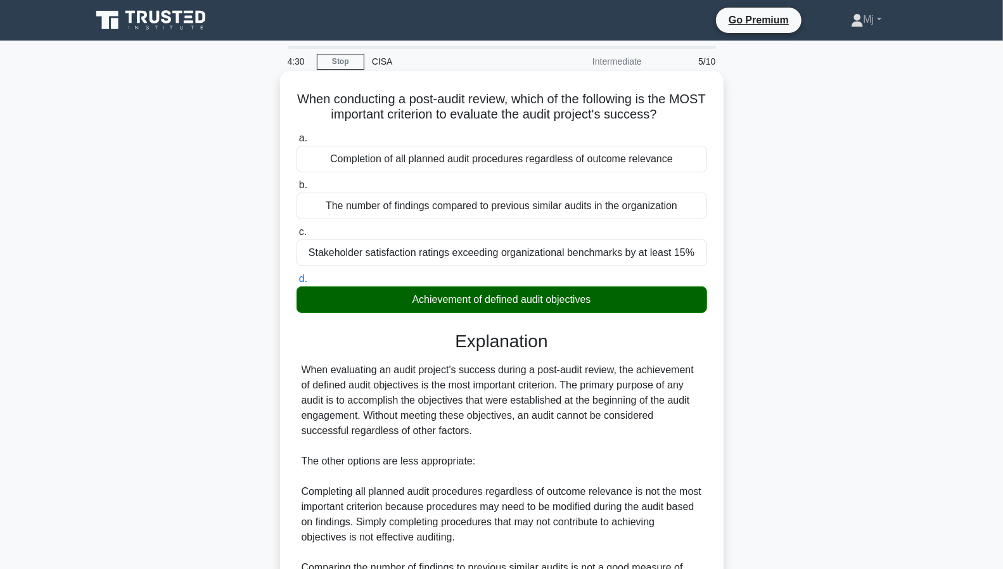
scroll to position [226, 0]
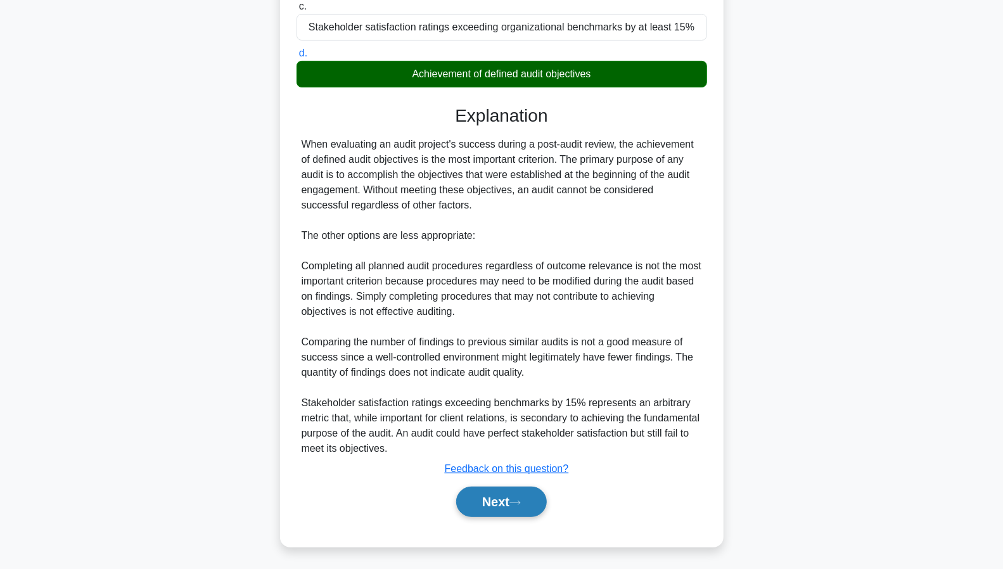
click at [510, 497] on button "Next" at bounding box center [501, 502] width 91 height 30
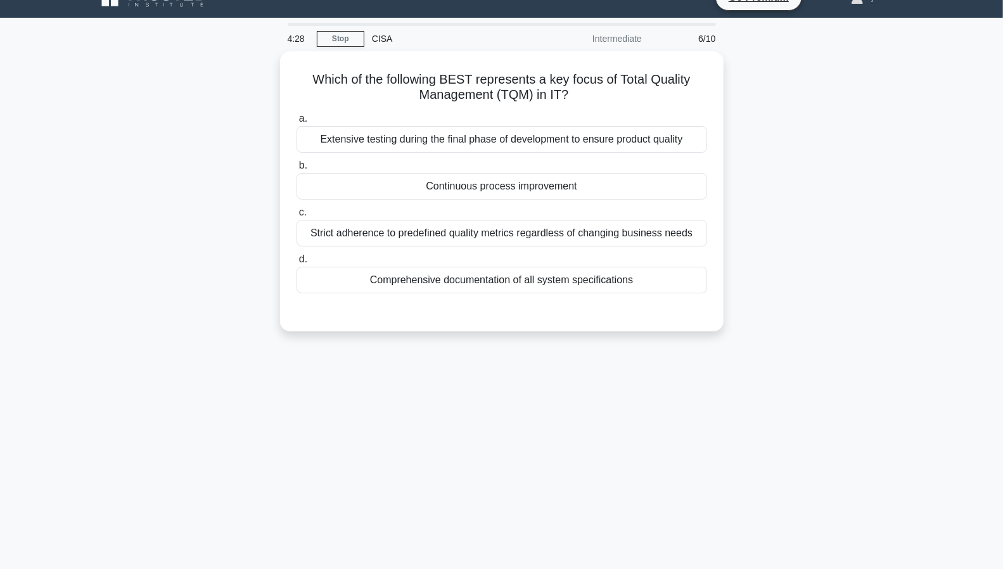
scroll to position [0, 0]
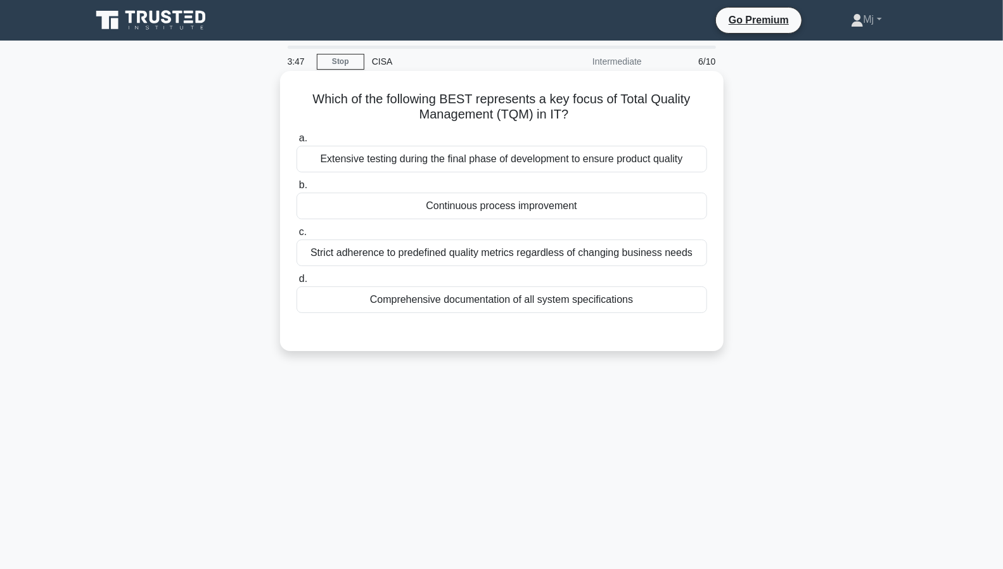
click at [526, 209] on div "Continuous process improvement" at bounding box center [502, 206] width 411 height 27
click at [297, 189] on input "b. Continuous process improvement" at bounding box center [297, 185] width 0 height 8
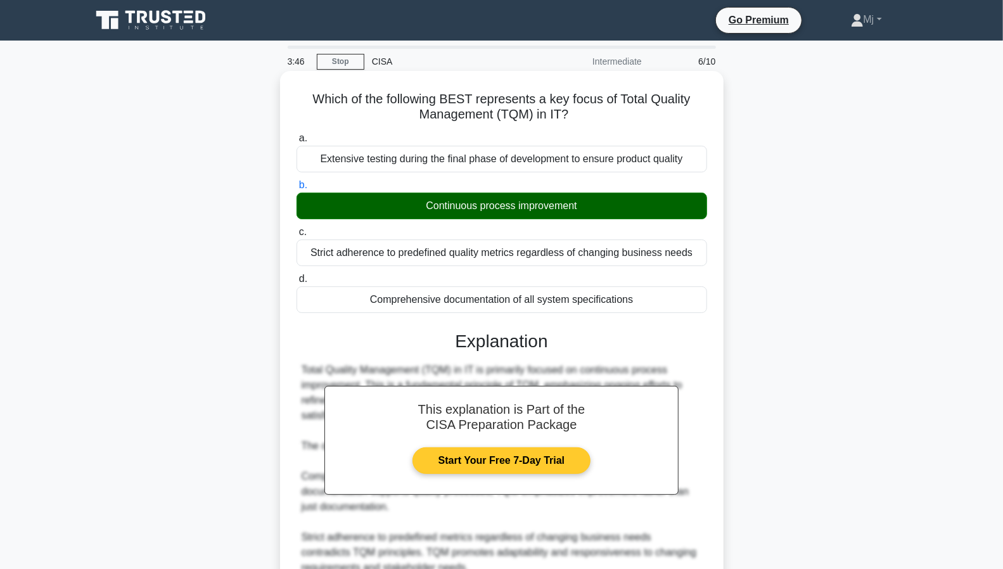
scroll to position [195, 0]
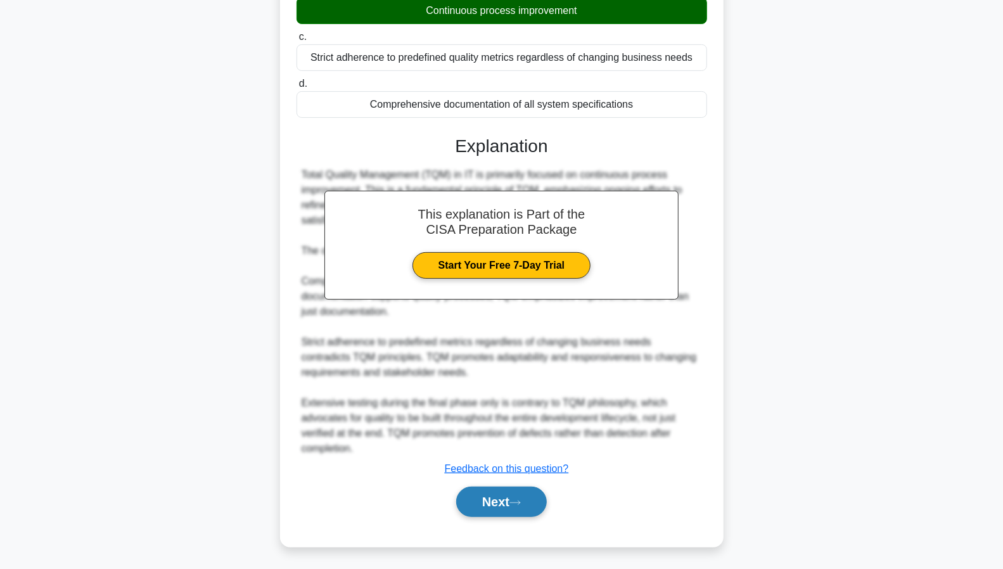
click at [506, 505] on button "Next" at bounding box center [501, 502] width 91 height 30
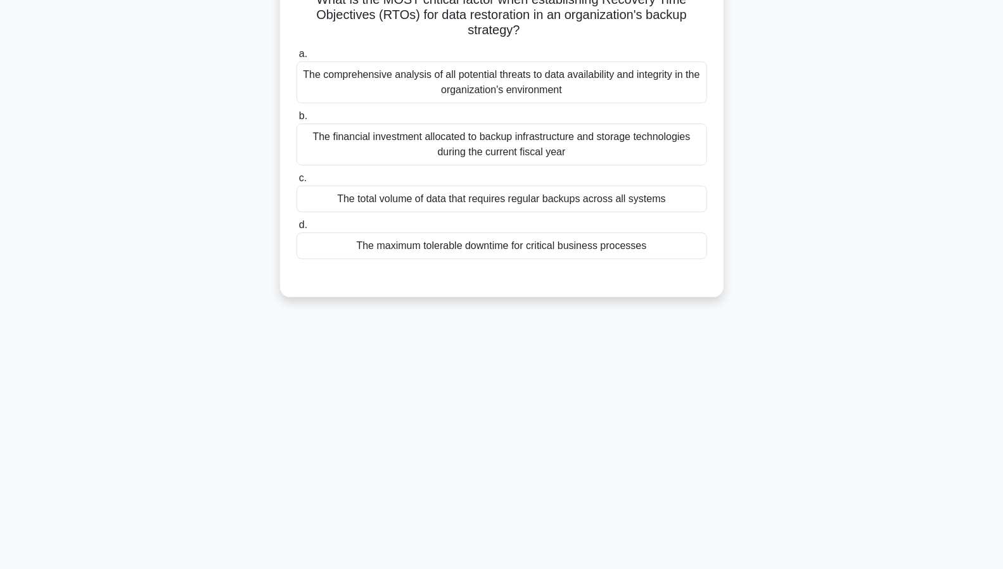
scroll to position [0, 0]
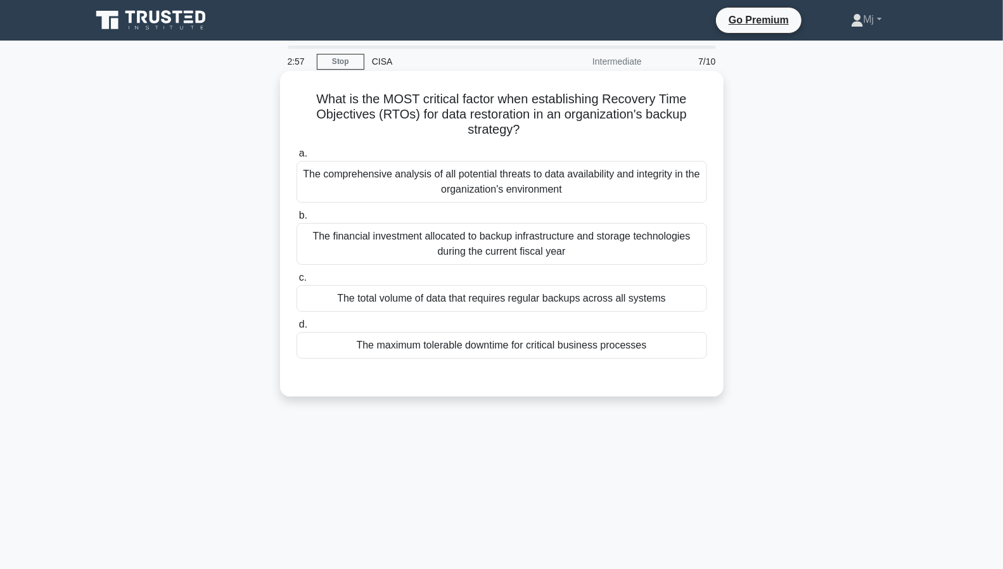
click at [517, 352] on div "The maximum tolerable downtime for critical business processes" at bounding box center [502, 345] width 411 height 27
click at [297, 329] on input "d. The maximum tolerable downtime for critical business processes" at bounding box center [297, 325] width 0 height 8
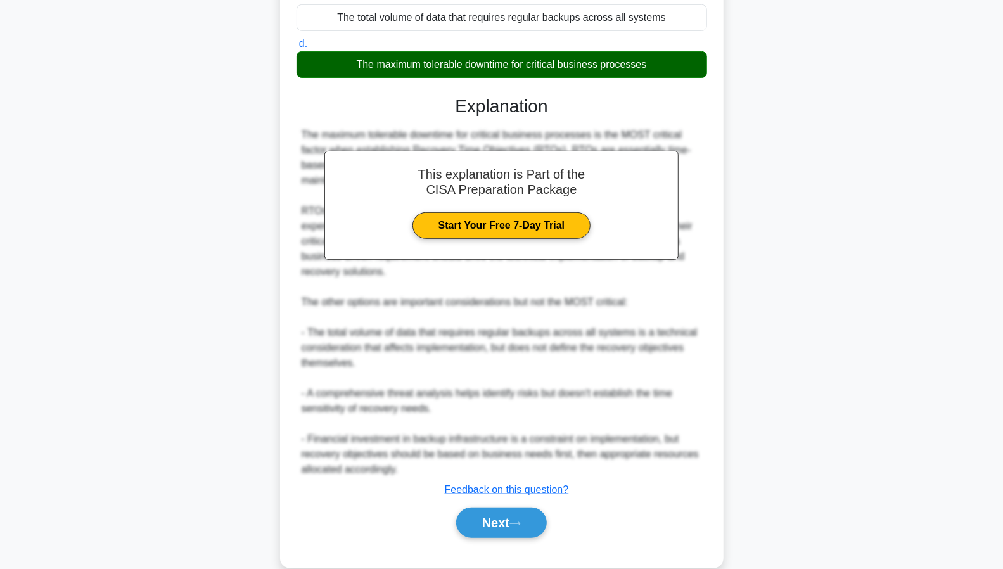
scroll to position [281, 0]
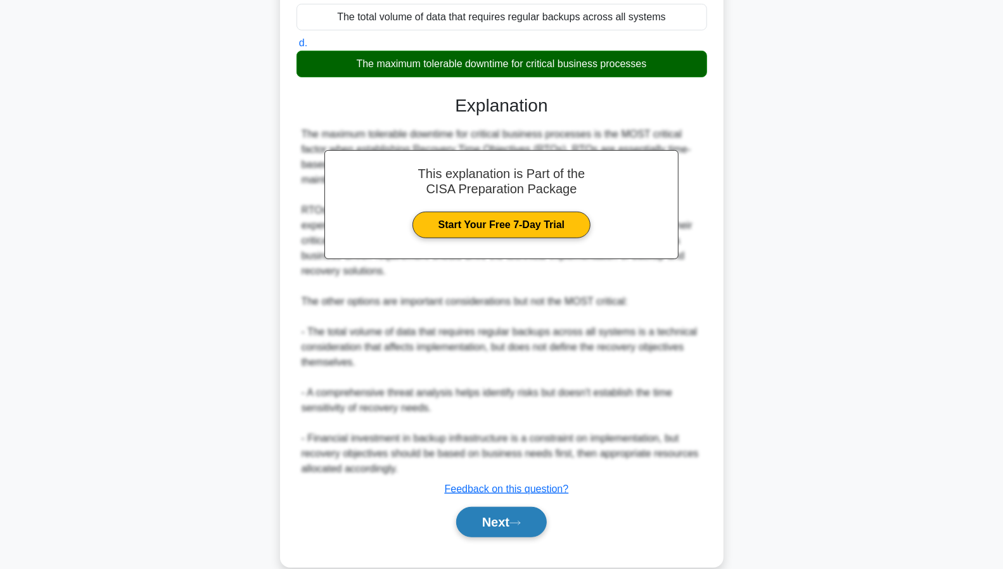
click at [515, 520] on icon at bounding box center [514, 523] width 11 height 7
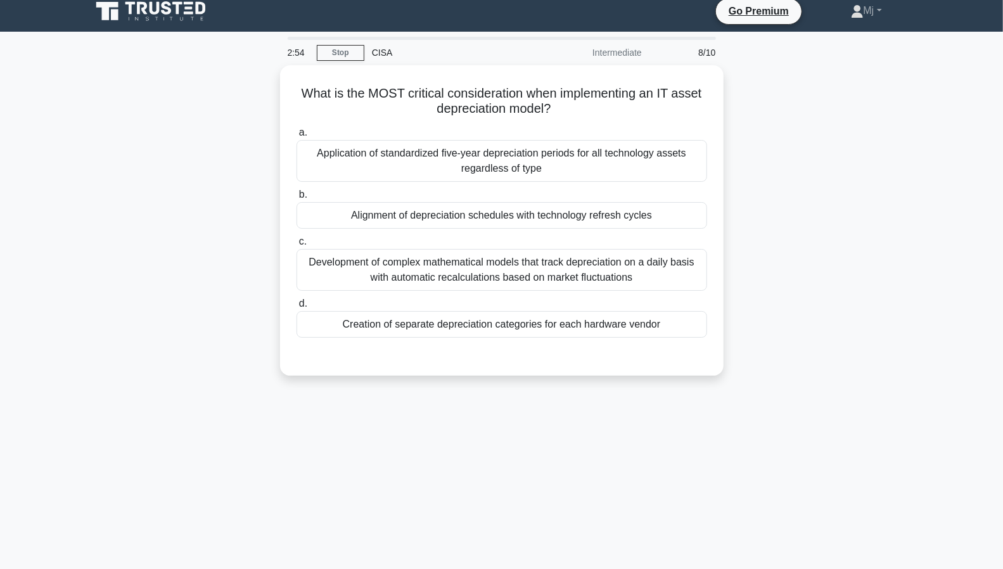
scroll to position [0, 0]
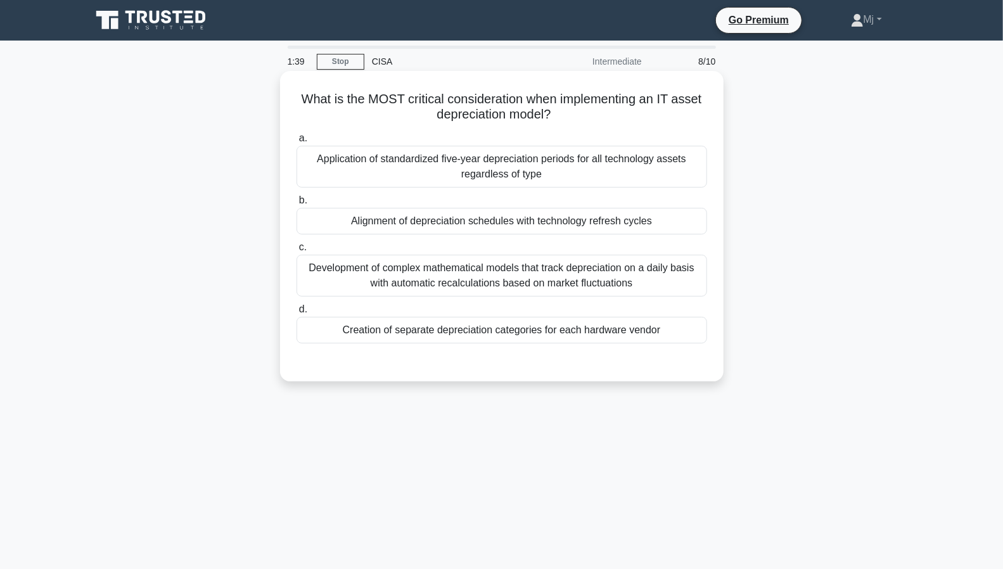
click at [542, 222] on div "Alignment of depreciation schedules with technology refresh cycles" at bounding box center [502, 221] width 411 height 27
click at [297, 205] on input "b. Alignment of depreciation schedules with technology refresh cycles" at bounding box center [297, 200] width 0 height 8
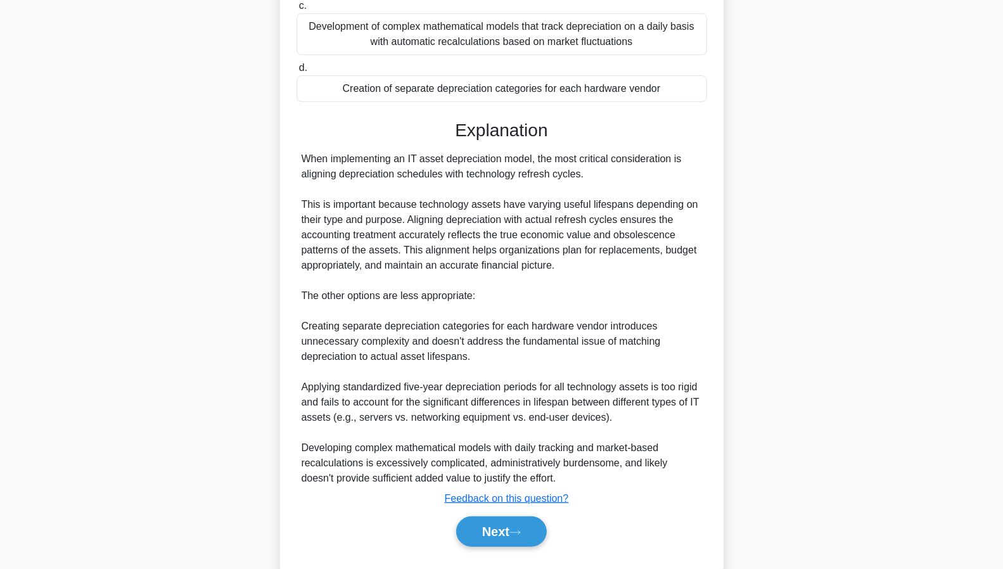
scroll to position [243, 0]
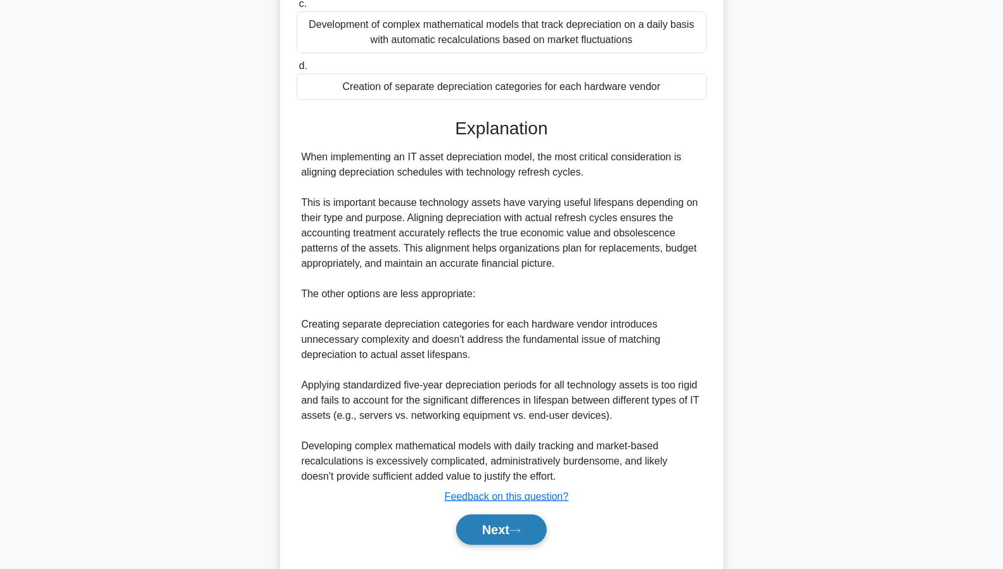
click at [518, 535] on button "Next" at bounding box center [501, 530] width 91 height 30
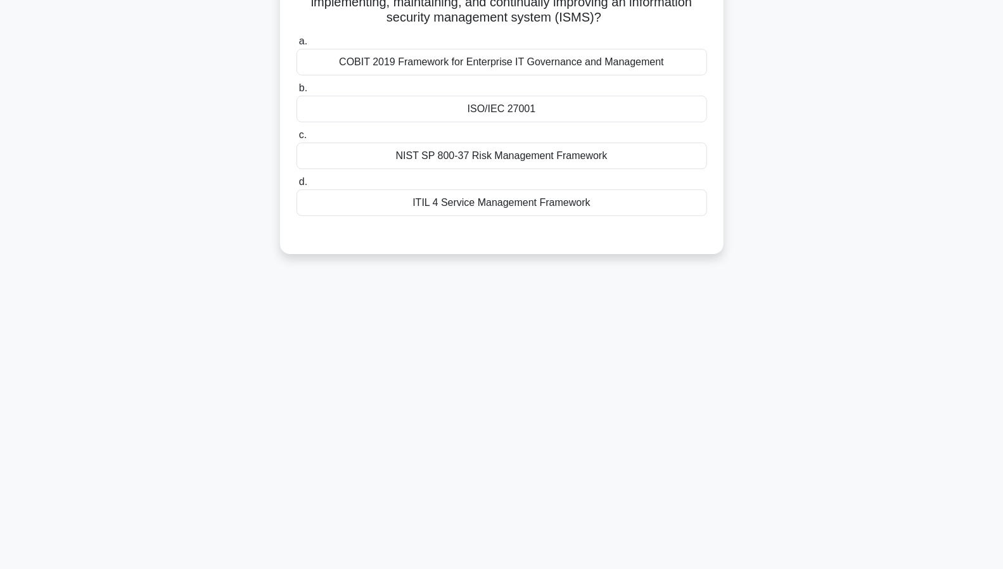
scroll to position [0, 0]
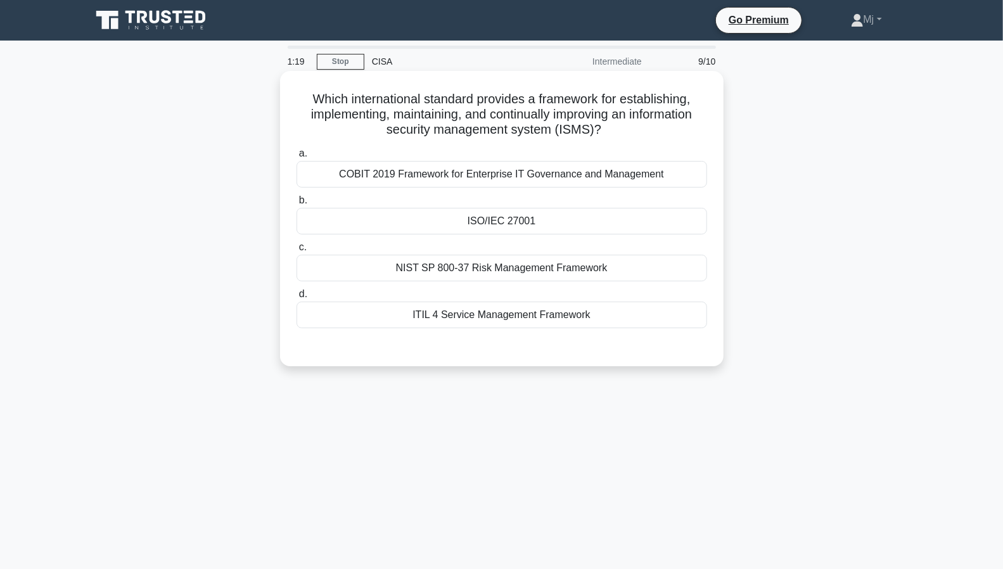
click at [508, 221] on div "ISO/IEC 27001" at bounding box center [502, 221] width 411 height 27
click at [297, 205] on input "b. ISO/IEC 27001" at bounding box center [297, 200] width 0 height 8
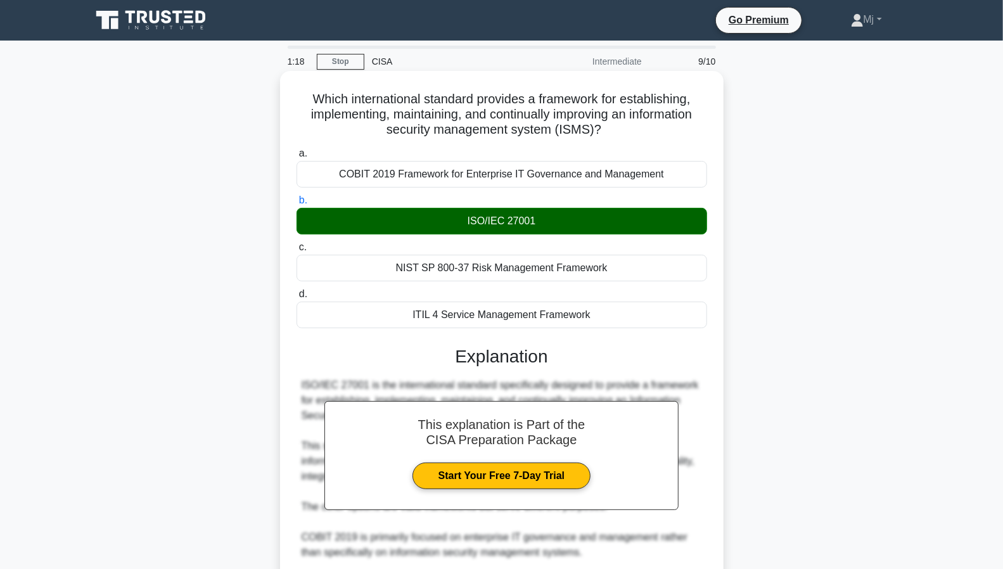
scroll to position [210, 0]
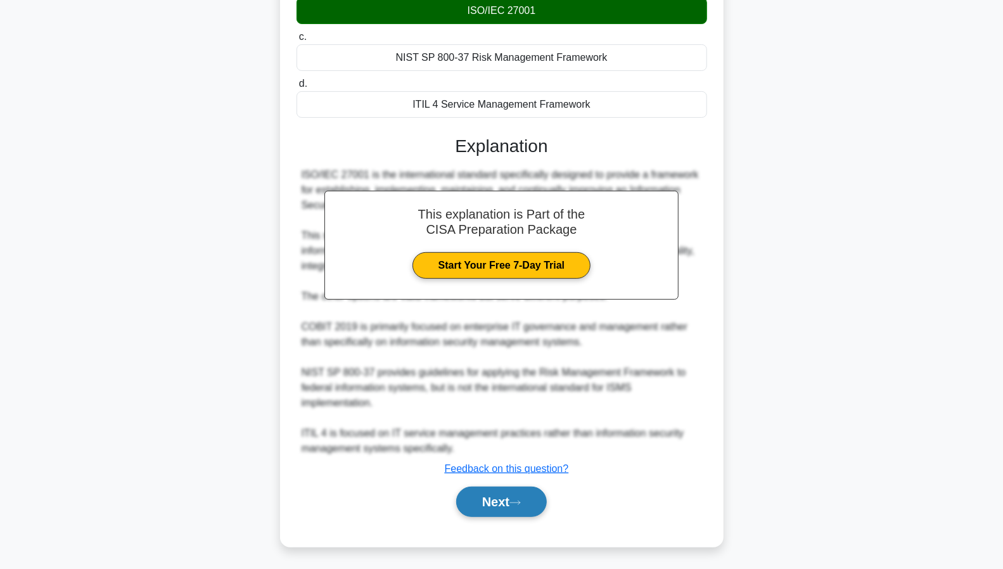
click at [512, 499] on button "Next" at bounding box center [501, 502] width 91 height 30
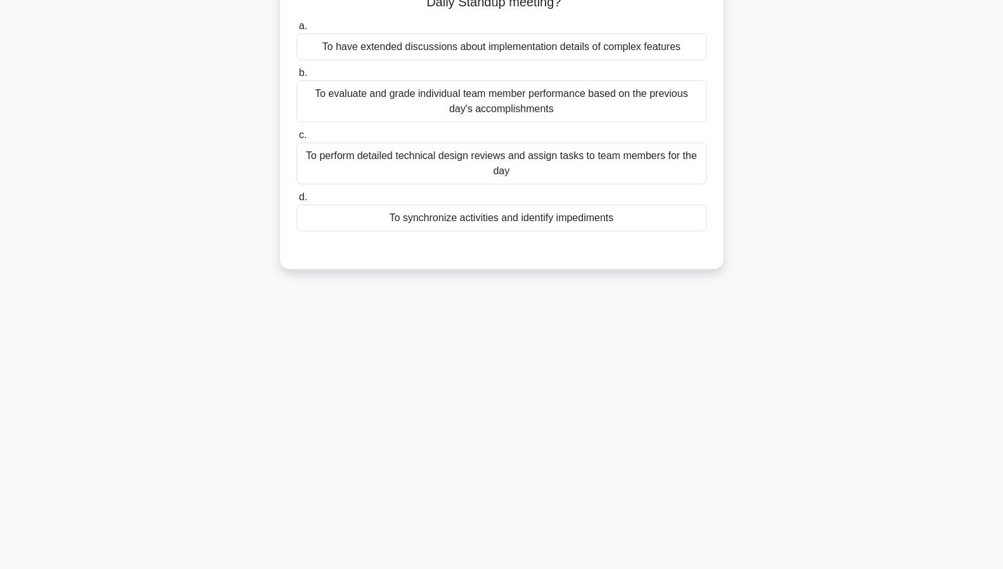
scroll to position [0, 0]
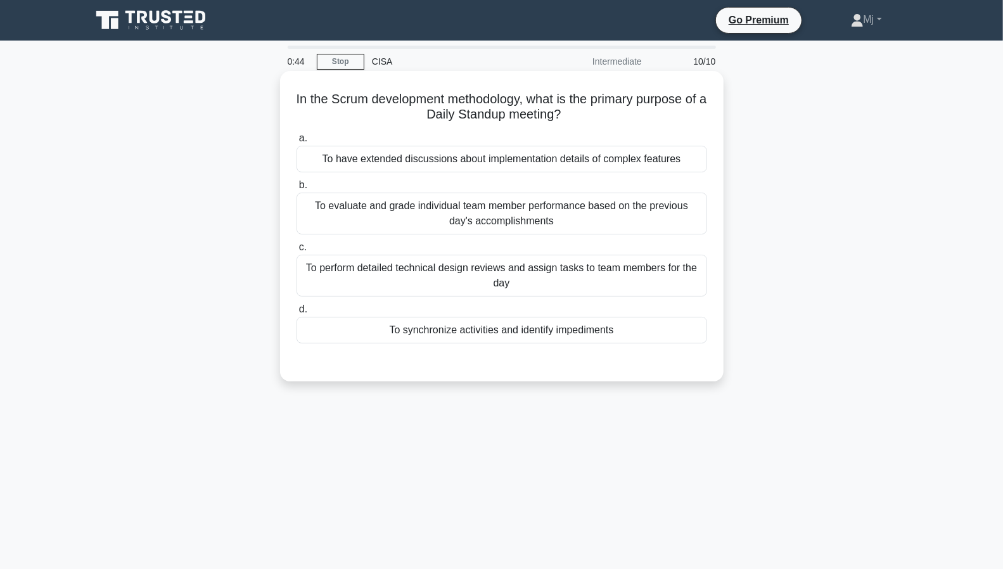
click at [487, 321] on div "To synchronize activities and identify impediments" at bounding box center [502, 330] width 411 height 27
click at [297, 314] on input "d. To synchronize activities and identify impediments" at bounding box center [297, 309] width 0 height 8
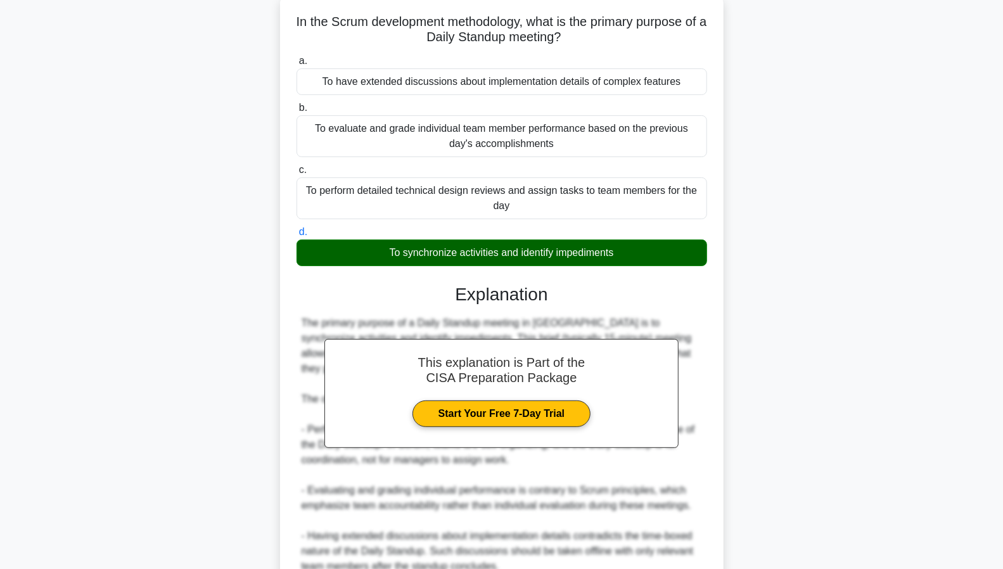
scroll to position [142, 0]
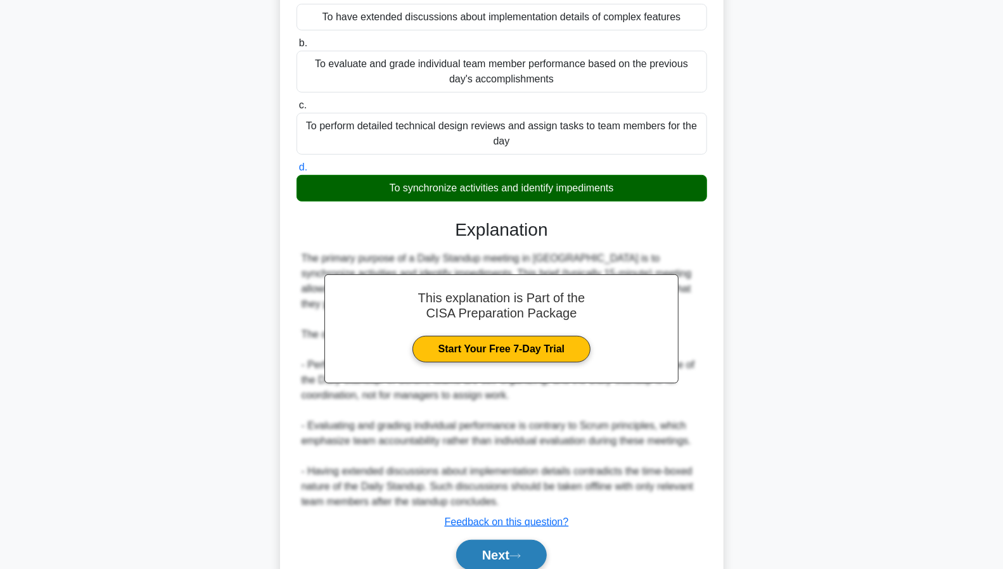
click at [509, 541] on button "Next" at bounding box center [501, 555] width 91 height 30
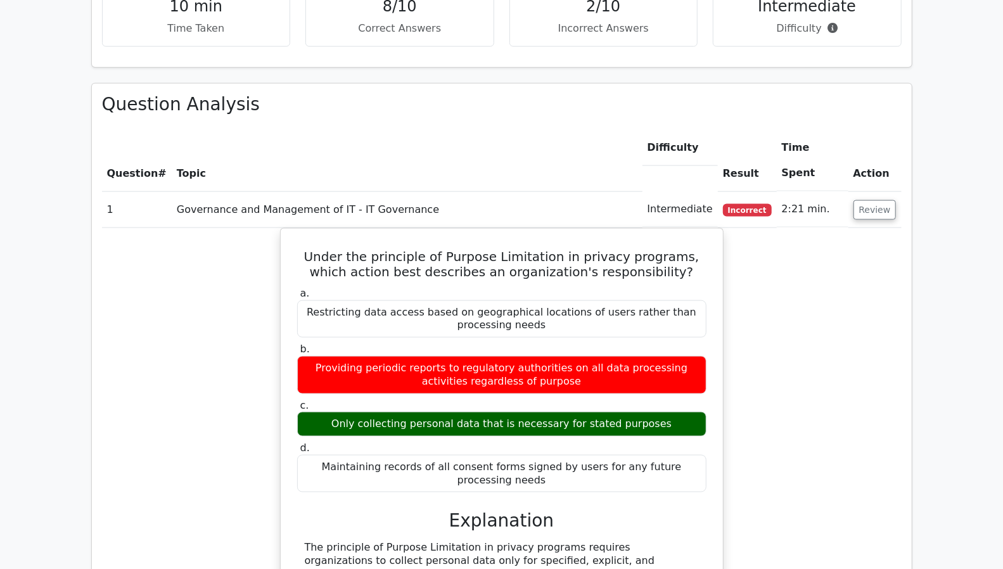
scroll to position [963, 0]
